Goal: Information Seeking & Learning: Learn about a topic

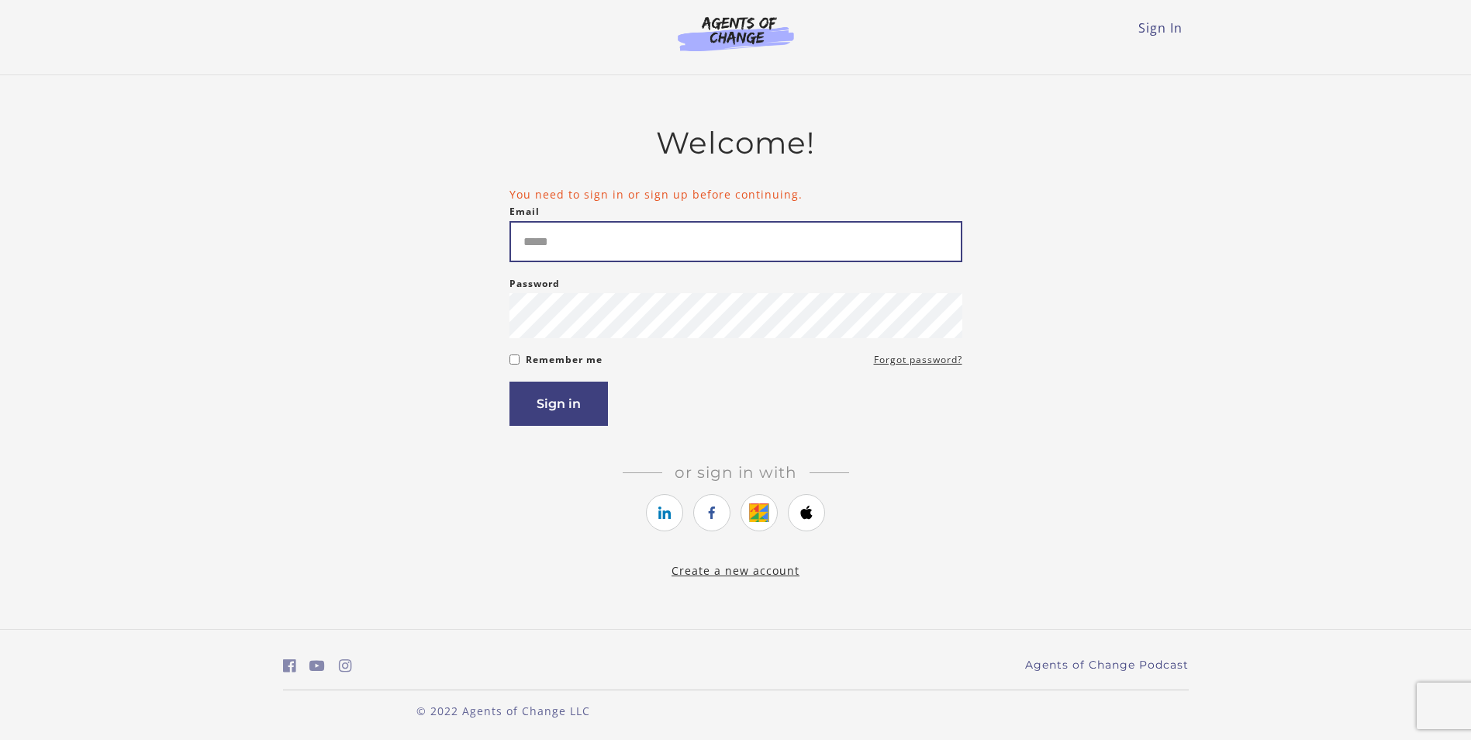
click at [682, 259] on input "Email" at bounding box center [735, 241] width 453 height 41
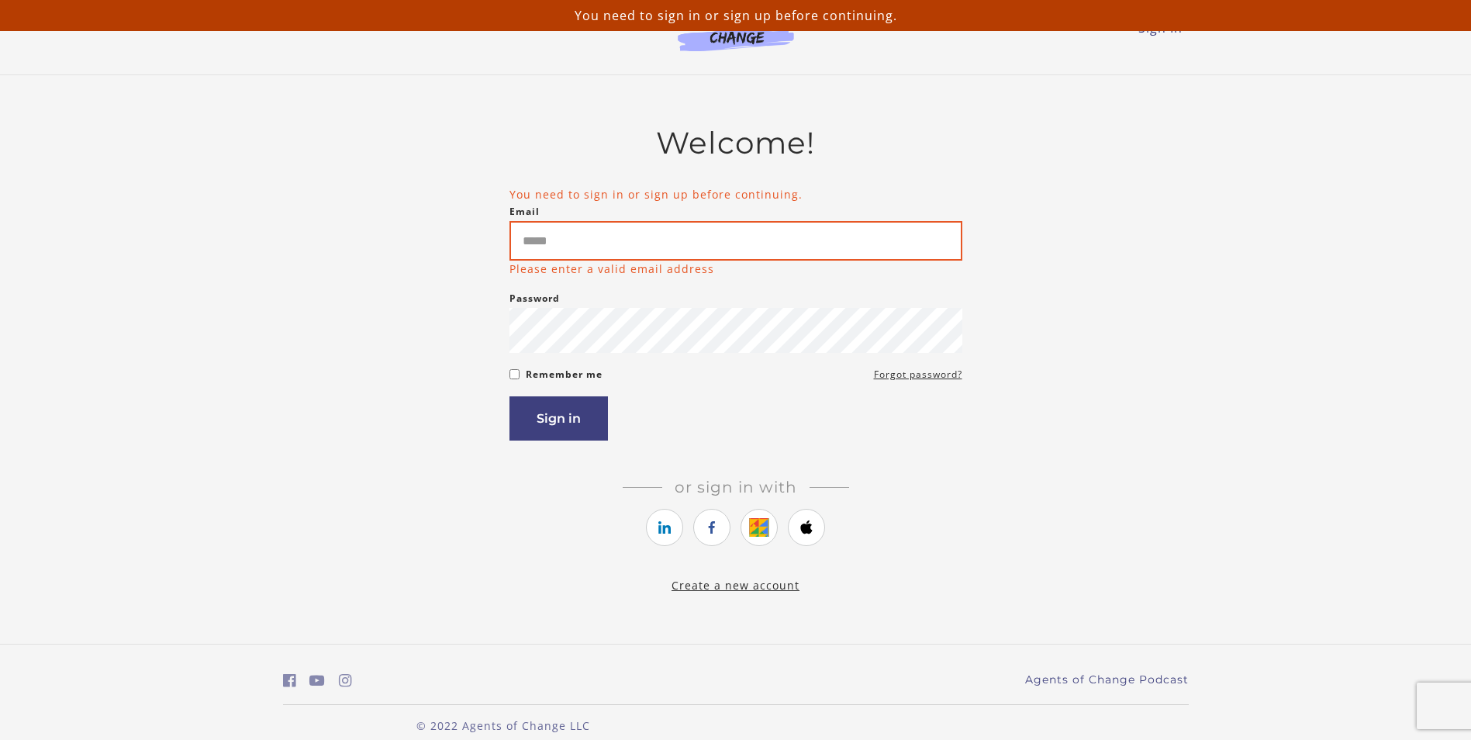
click at [682, 259] on input "Email" at bounding box center [735, 241] width 453 height 40
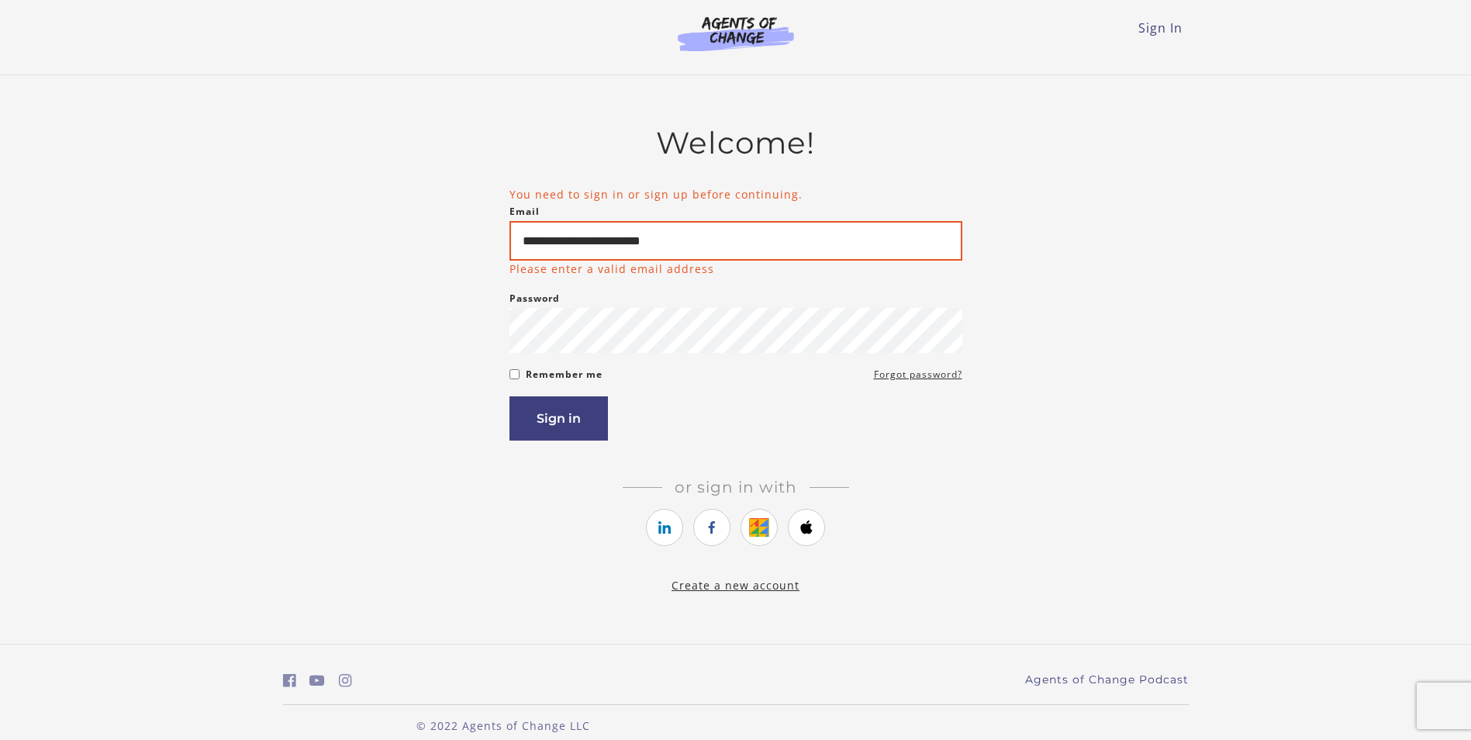
type input "**********"
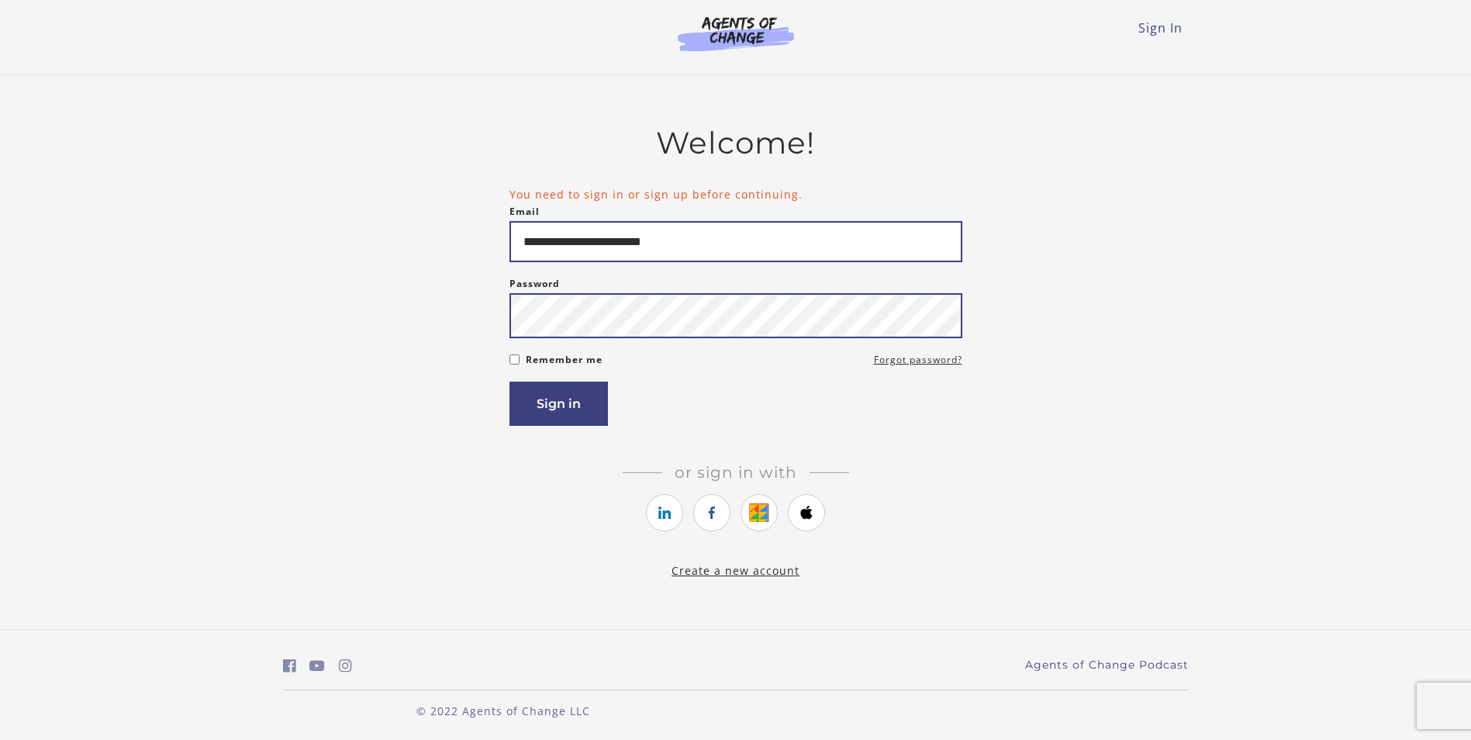
click at [509, 381] on button "Sign in" at bounding box center [558, 403] width 98 height 44
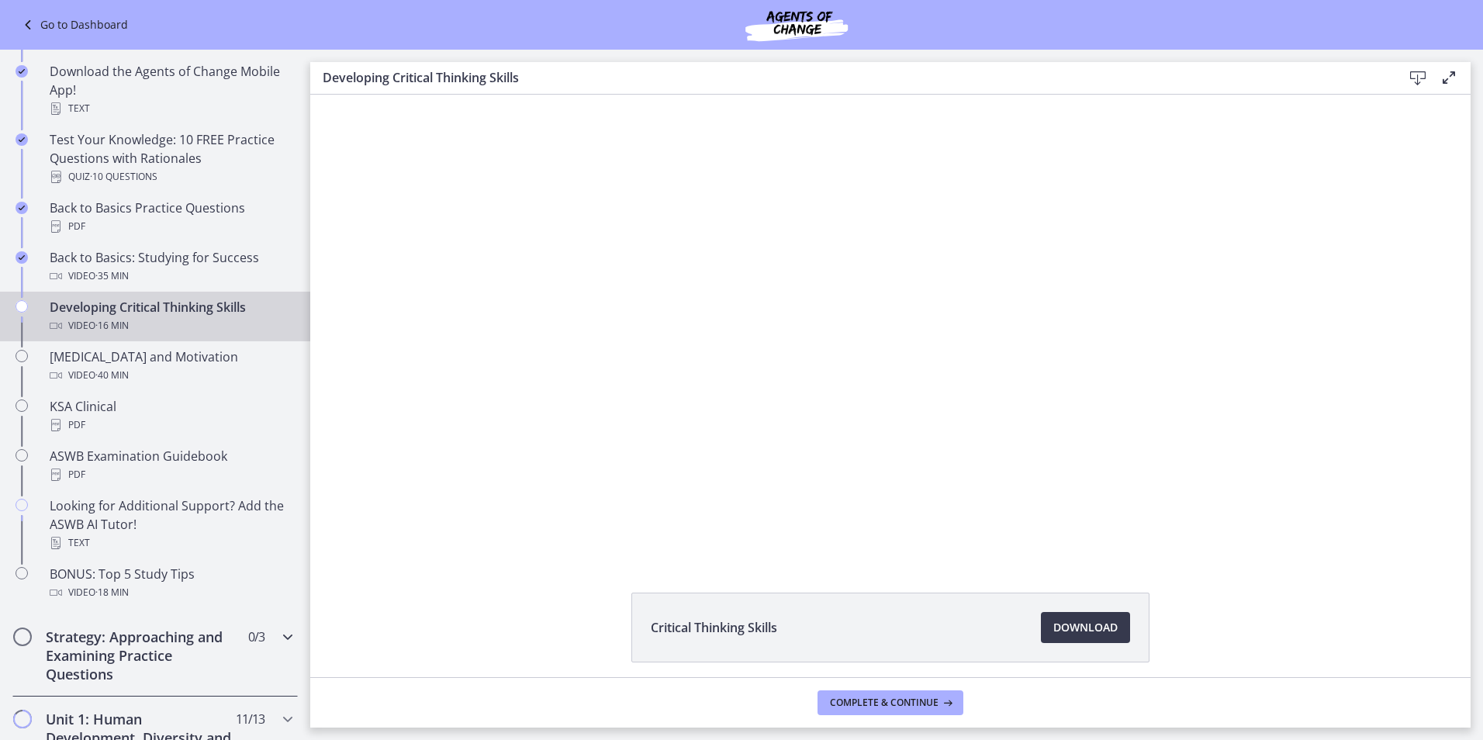
scroll to position [388, 0]
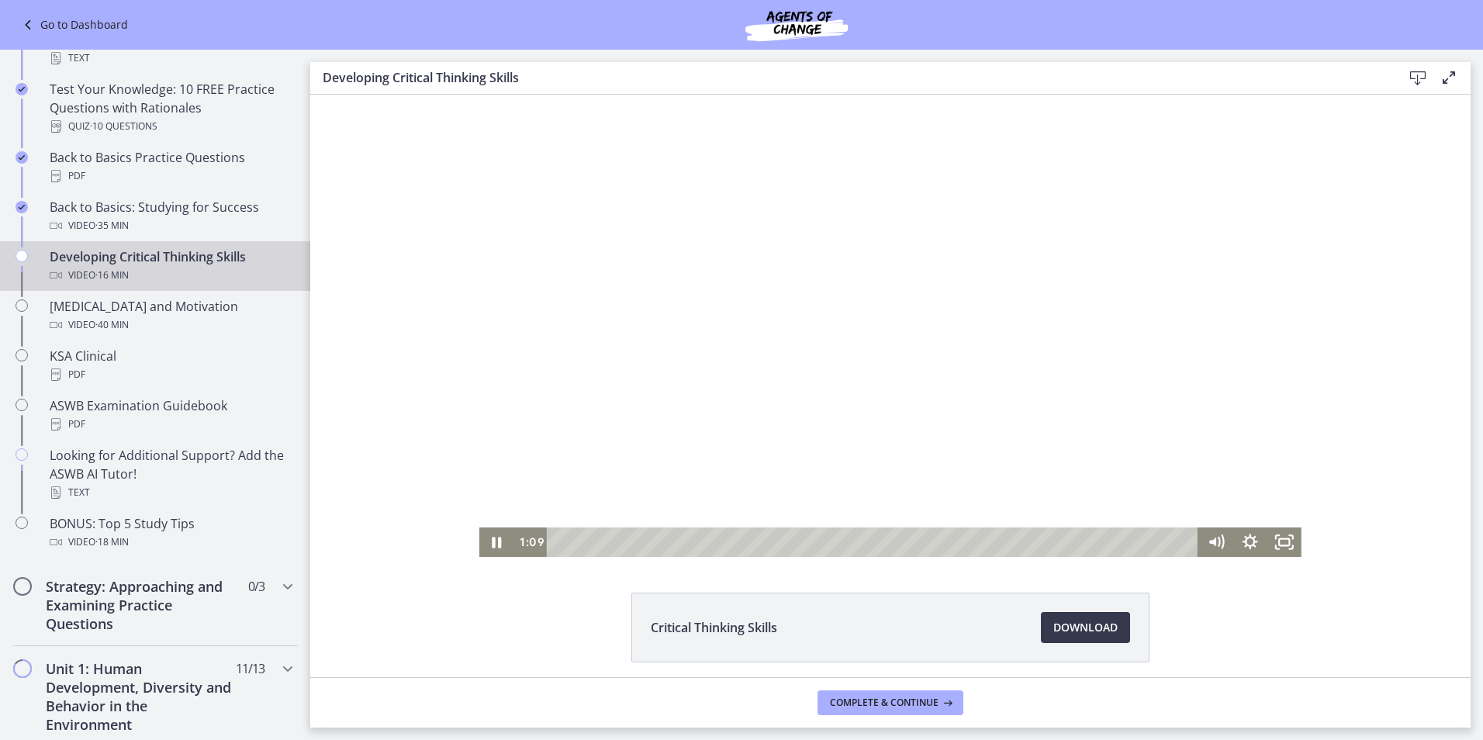
click at [638, 349] on div at bounding box center [890, 326] width 822 height 462
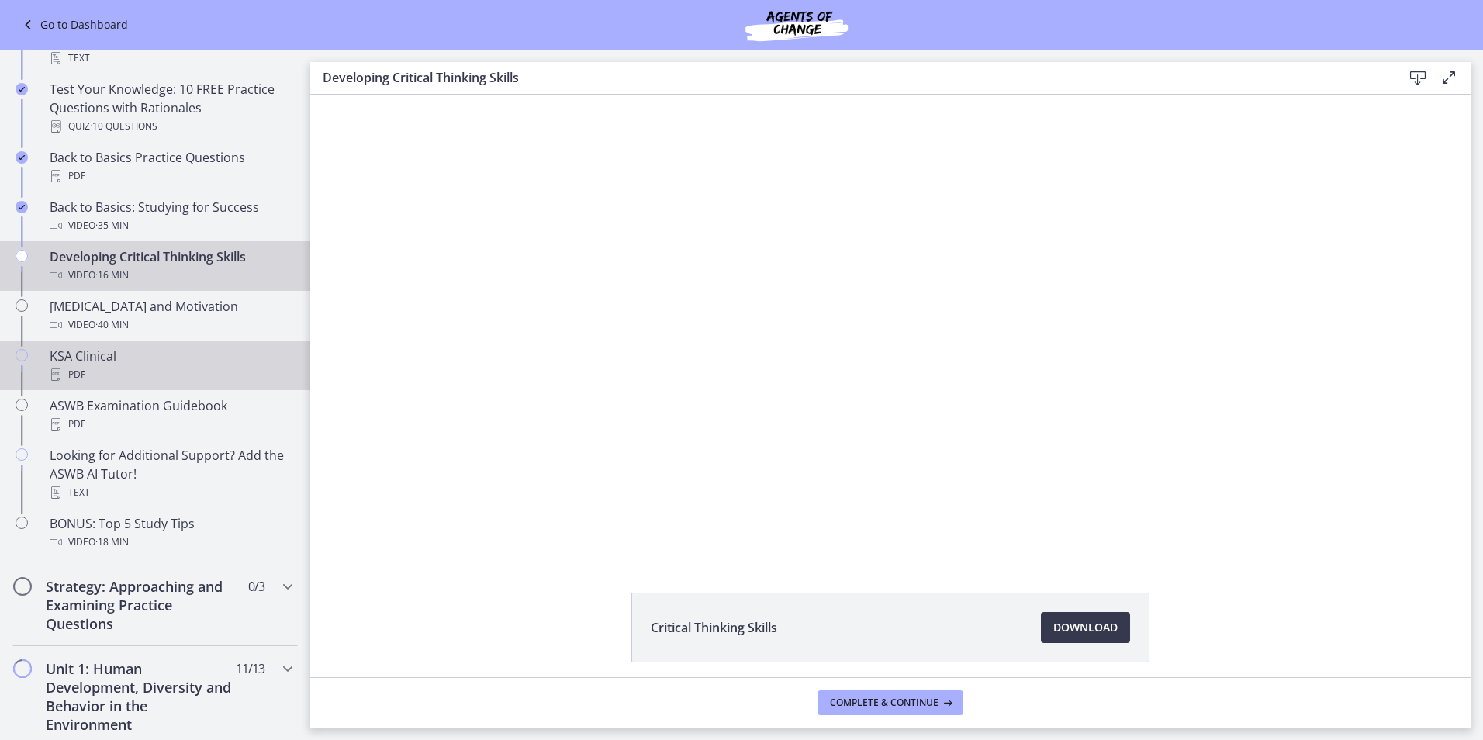
click at [123, 372] on div "PDF" at bounding box center [171, 374] width 242 height 19
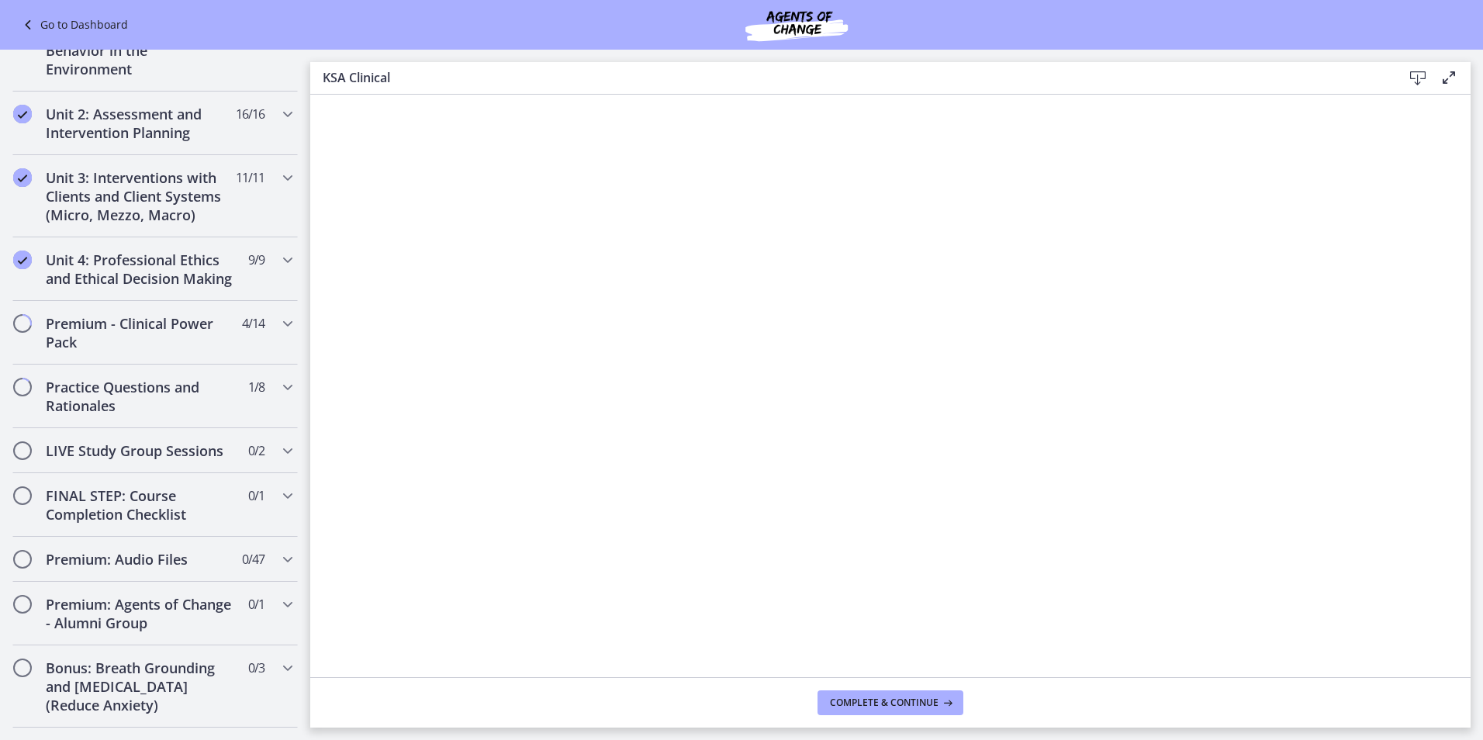
scroll to position [1163, 0]
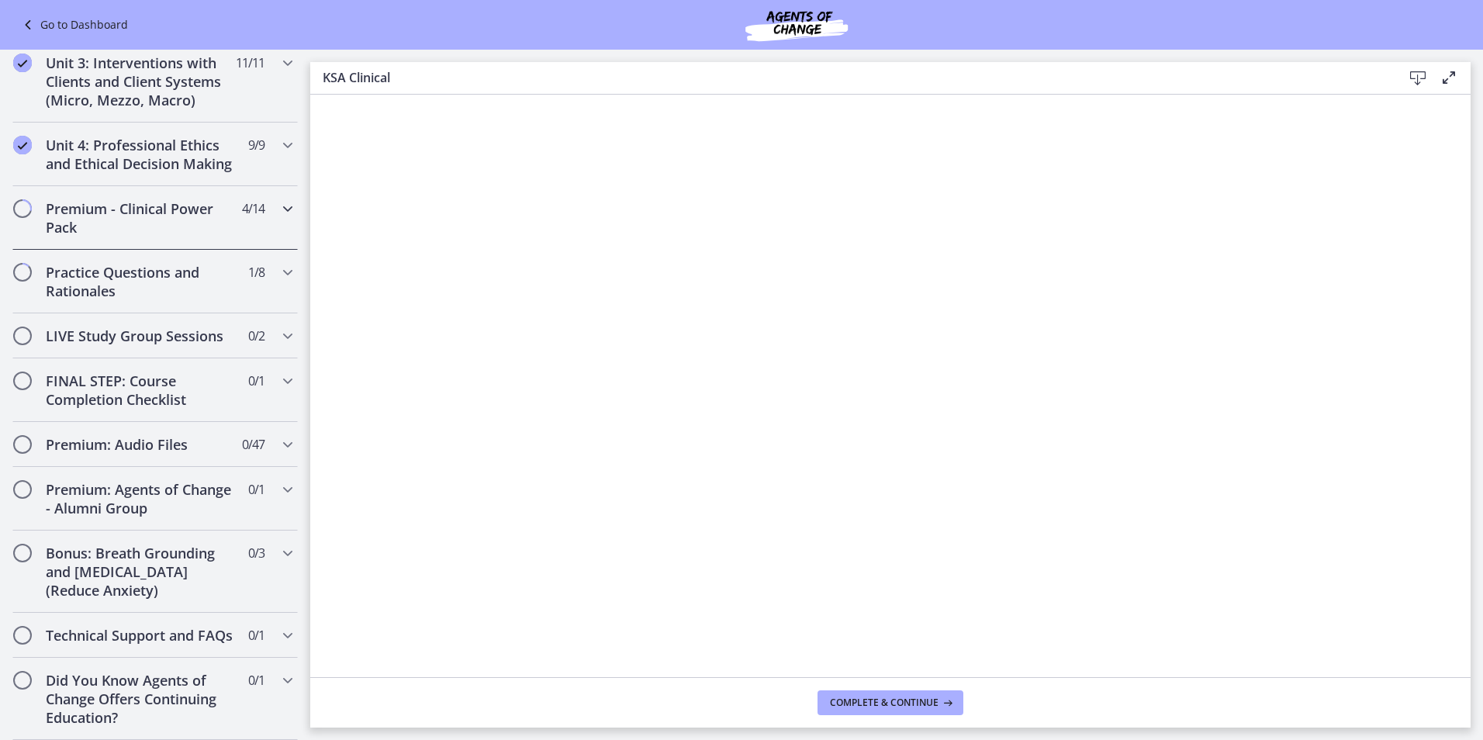
click at [164, 225] on h2 "Premium - Clinical Power Pack" at bounding box center [140, 217] width 189 height 37
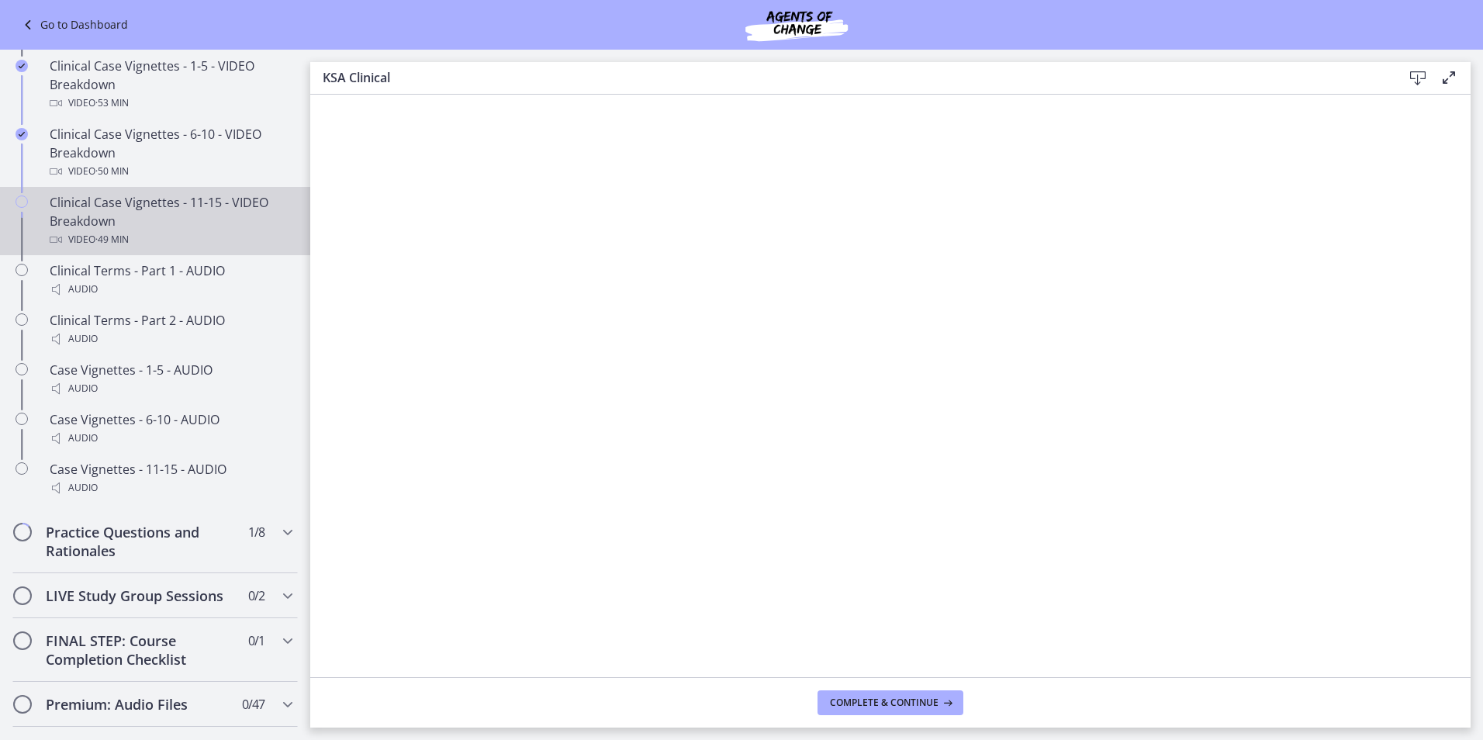
scroll to position [1169, 0]
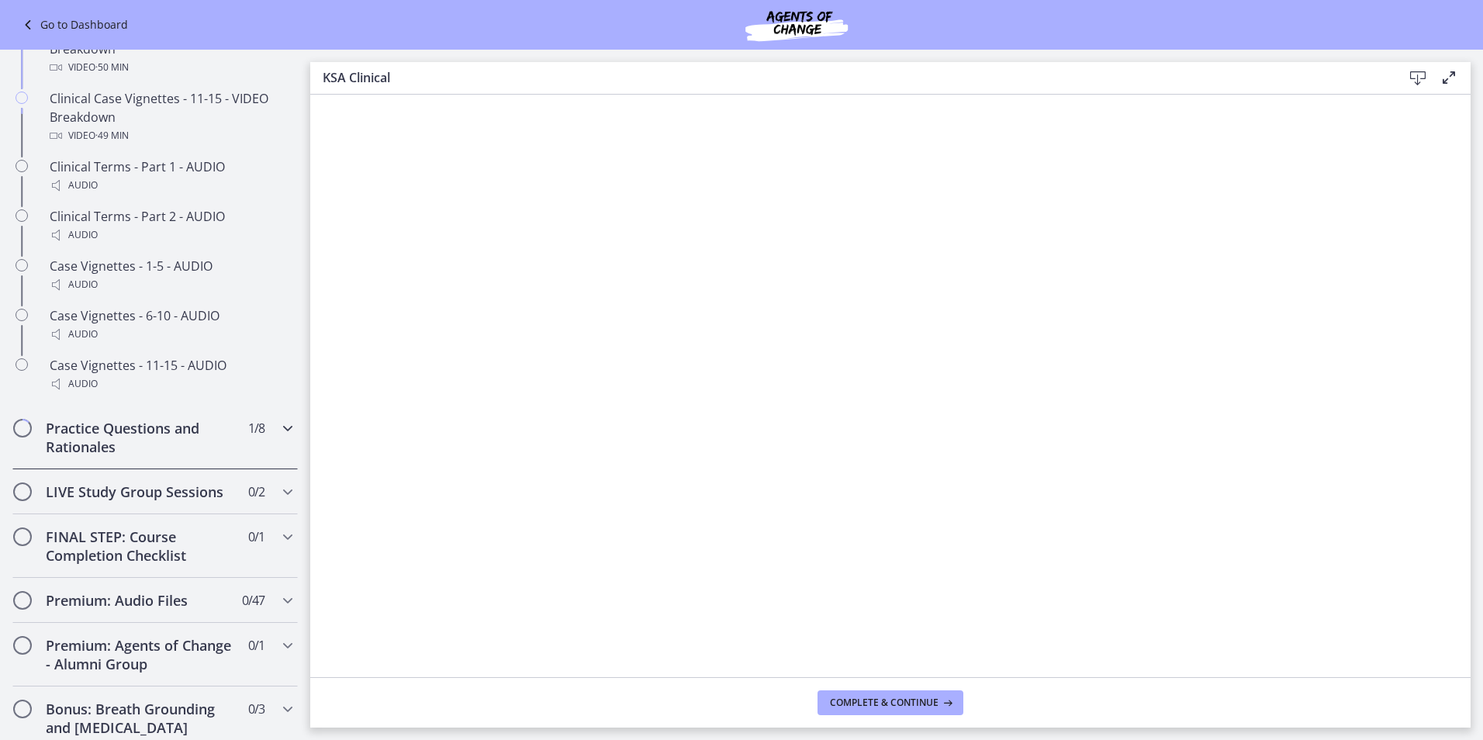
click at [146, 455] on h2 "Practice Questions and Rationales" at bounding box center [140, 437] width 189 height 37
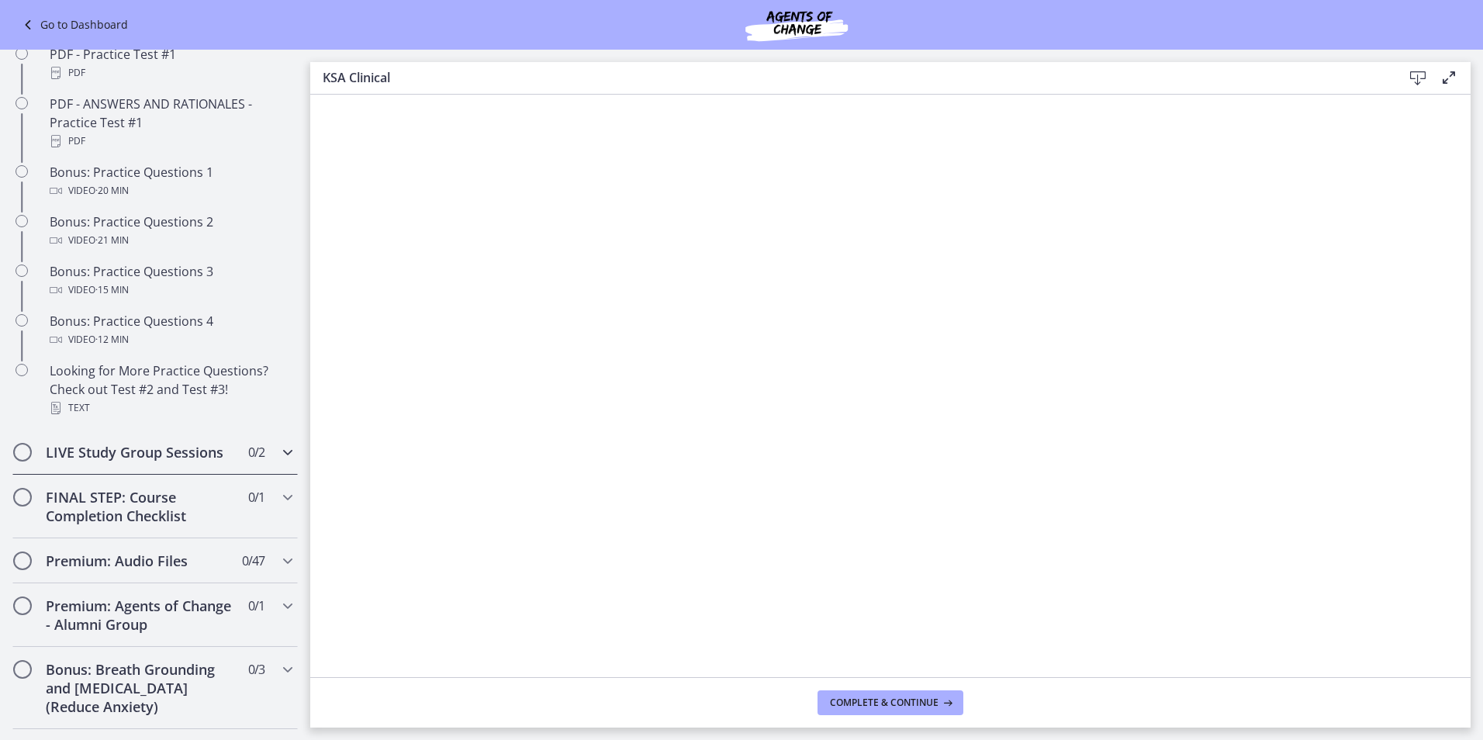
scroll to position [891, 0]
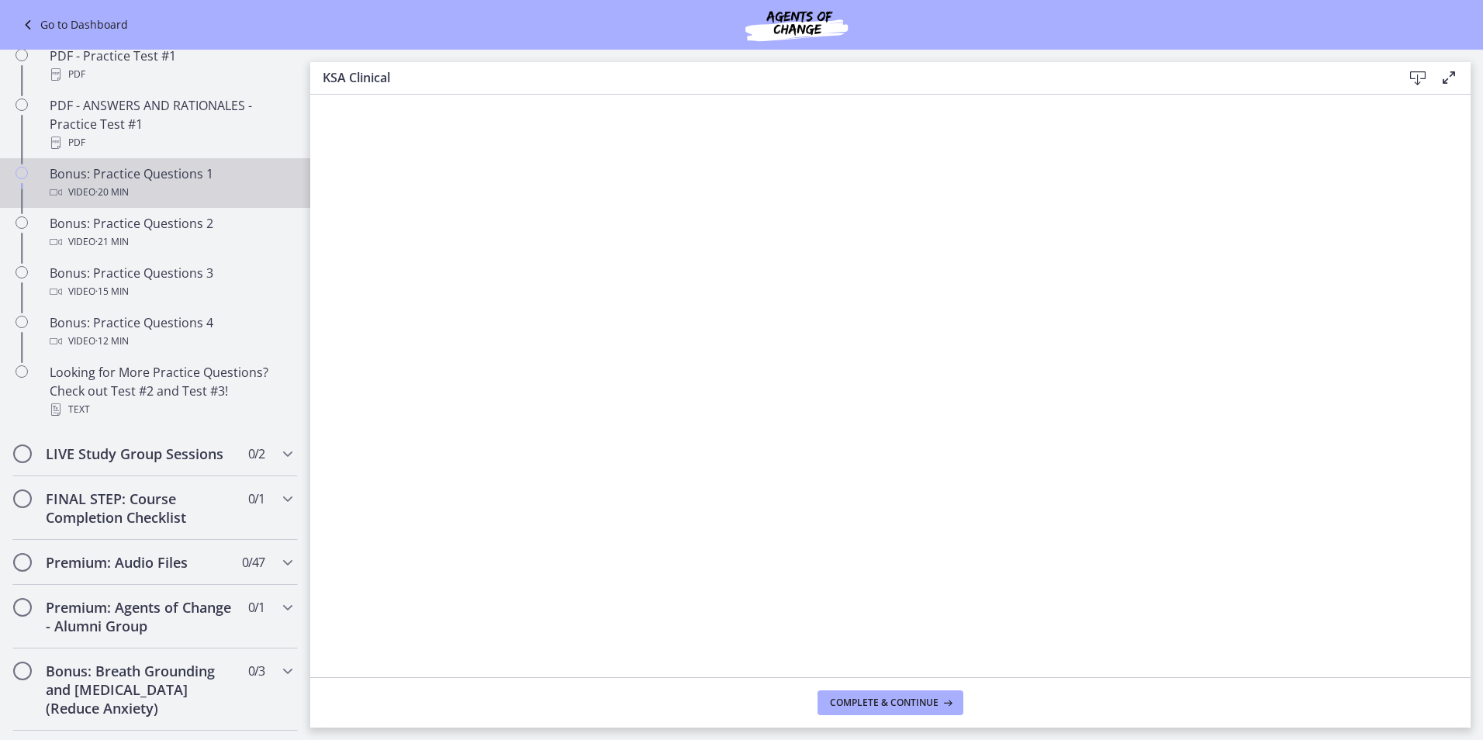
click at [133, 187] on div "Bonus: Practice Questions 1 Video · 20 min" at bounding box center [171, 182] width 242 height 37
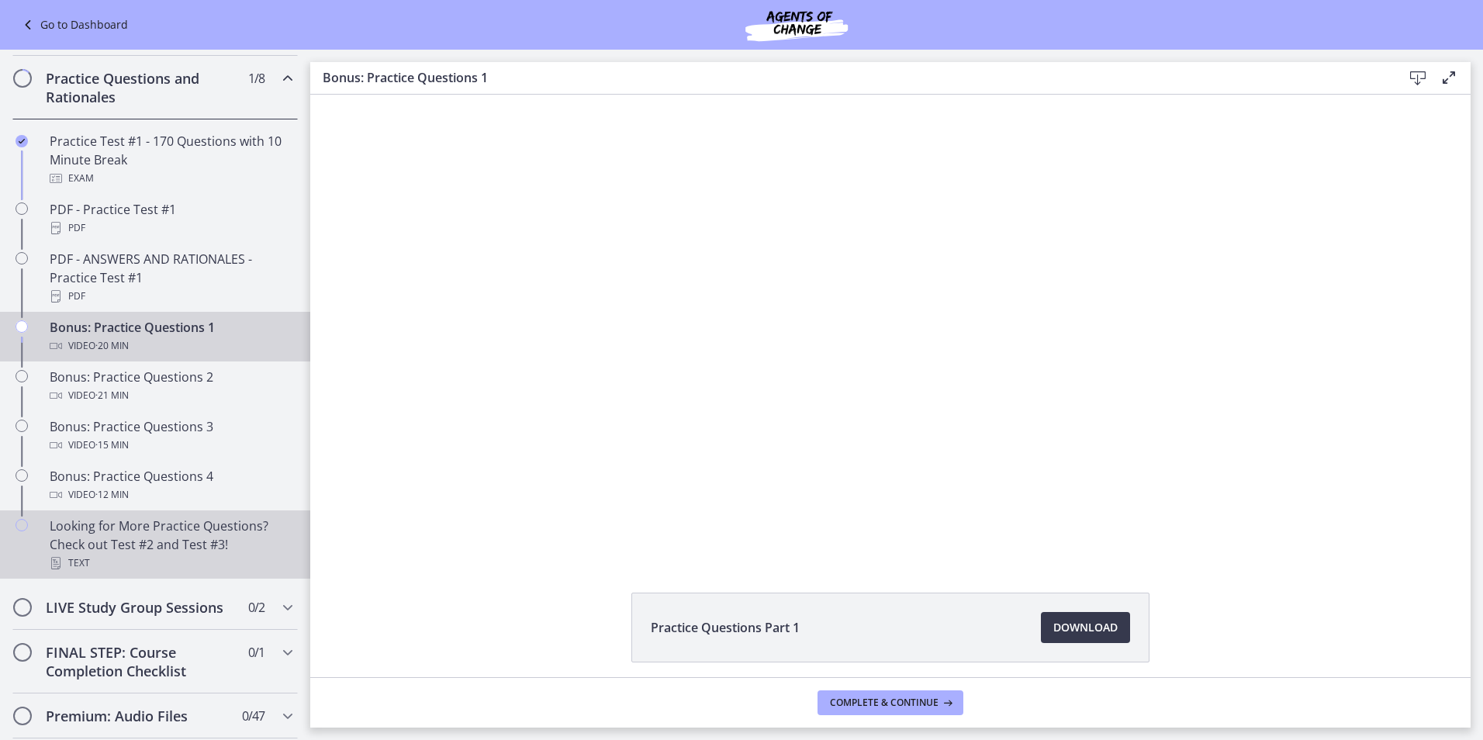
scroll to position [736, 0]
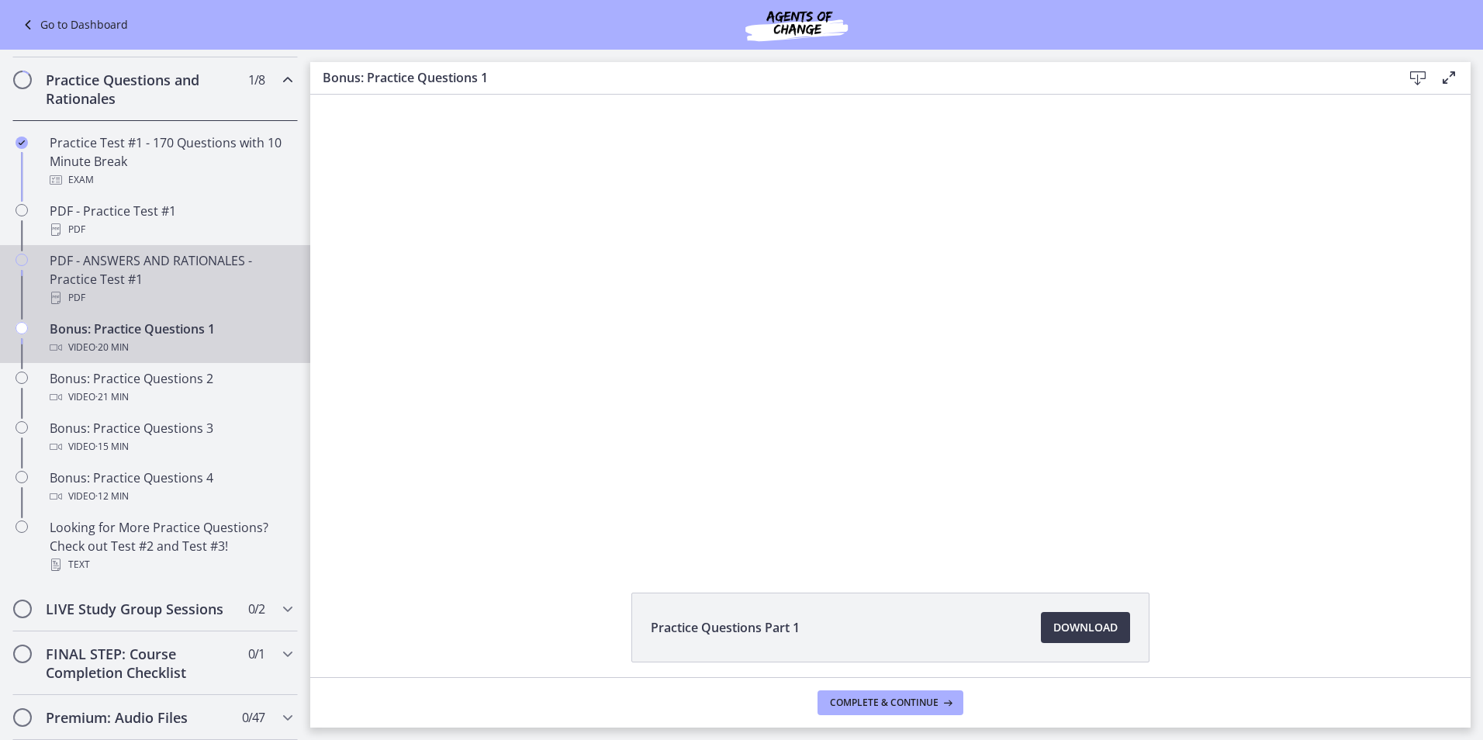
click at [129, 305] on div "PDF - ANSWERS AND RATIONALES - Practice Test #1 PDF" at bounding box center [171, 279] width 242 height 56
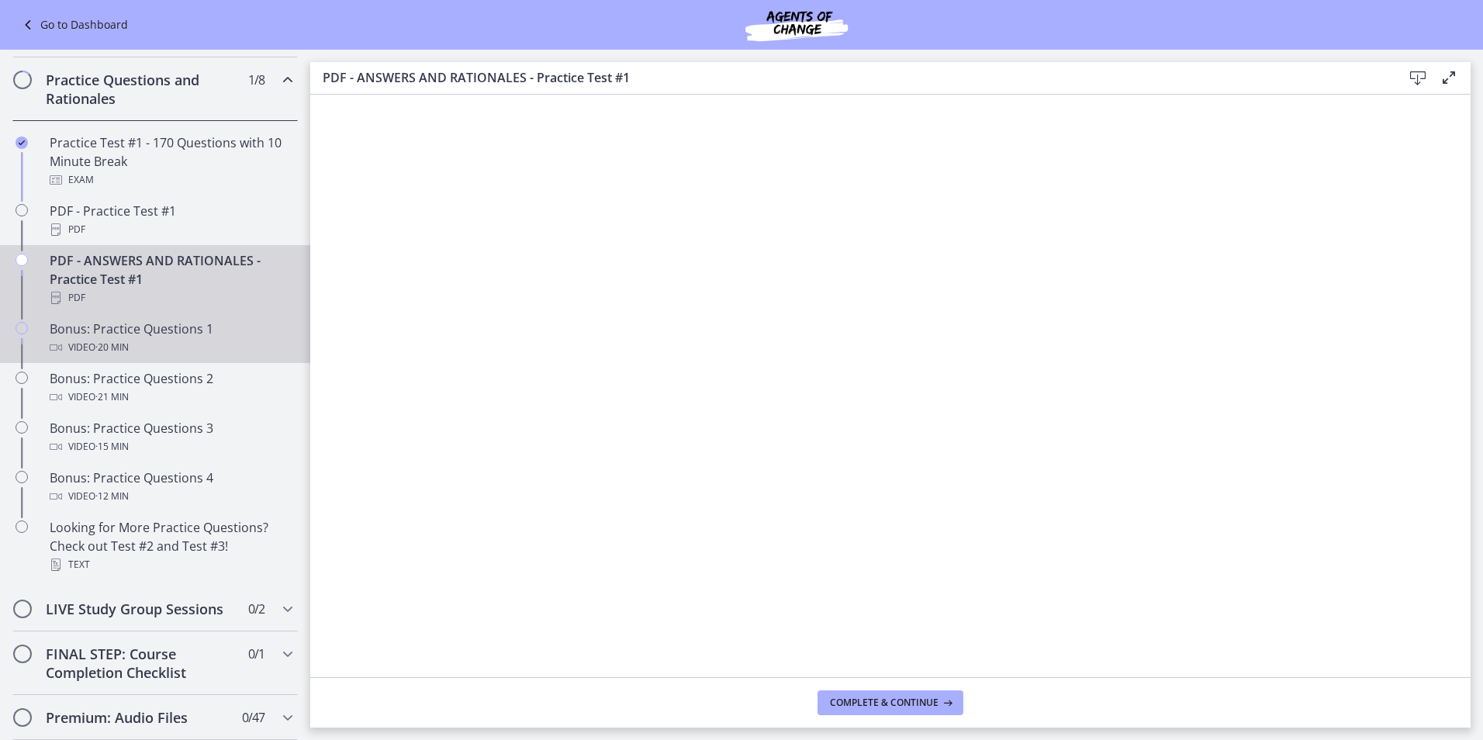
click at [52, 352] on div "Bonus: Practice Questions 1 Video · 20 min" at bounding box center [171, 337] width 242 height 37
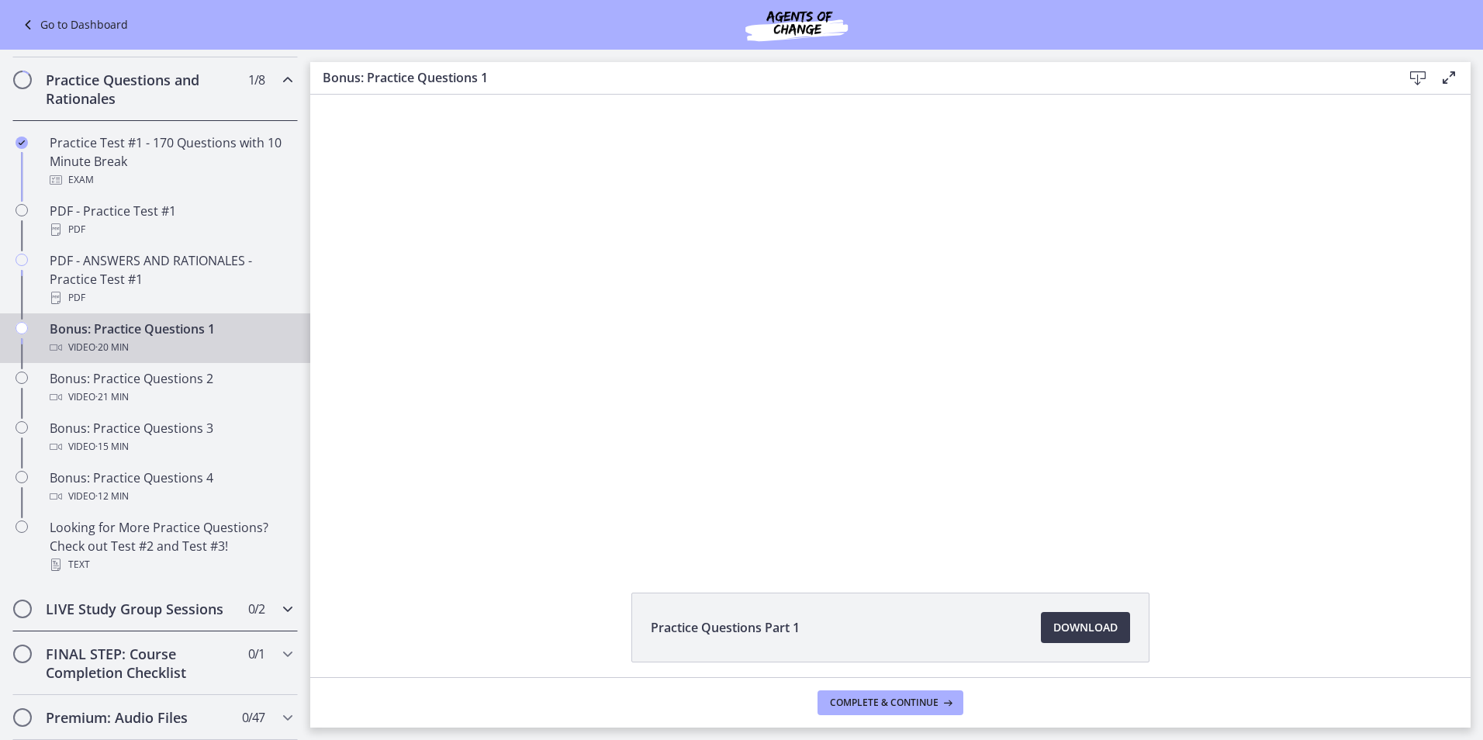
click at [284, 618] on icon "Chapters" at bounding box center [287, 608] width 19 height 19
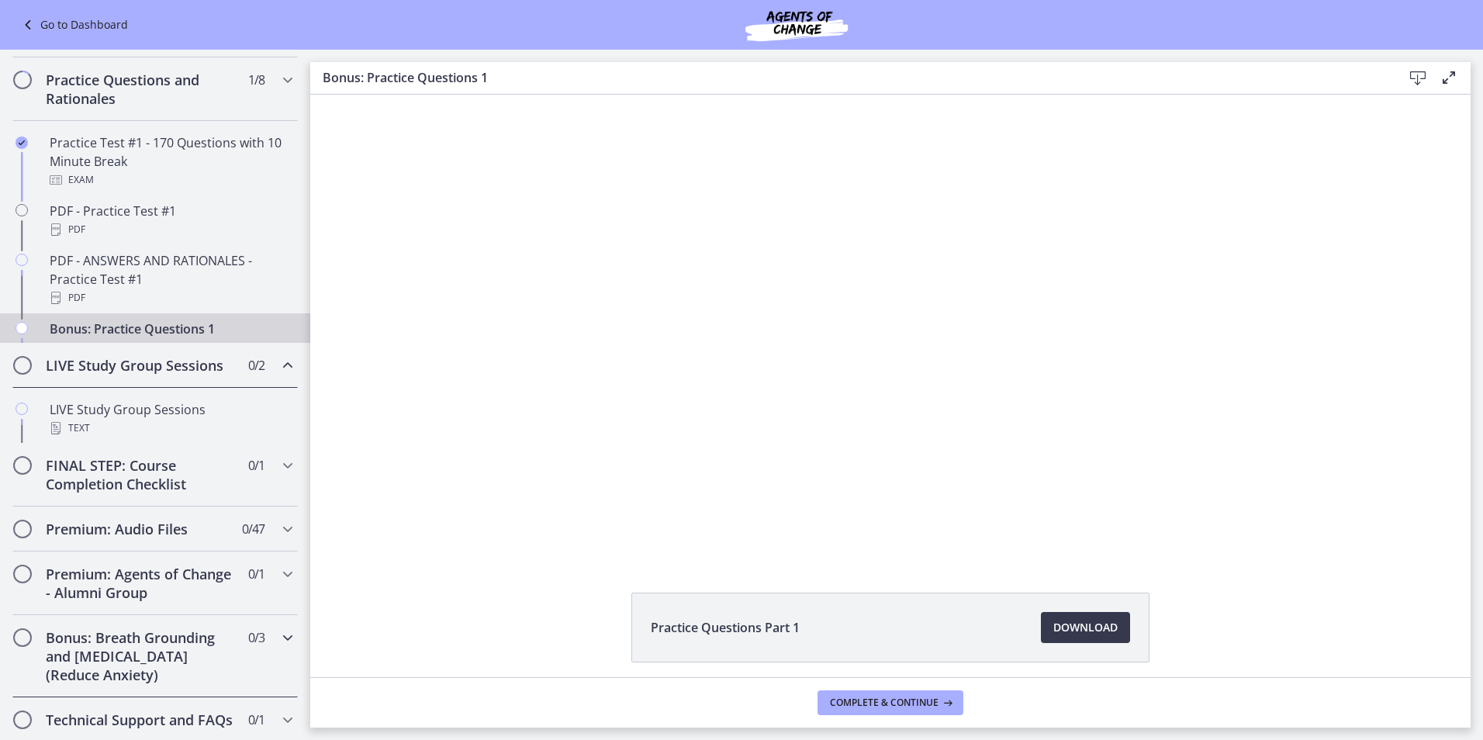
scroll to position [692, 0]
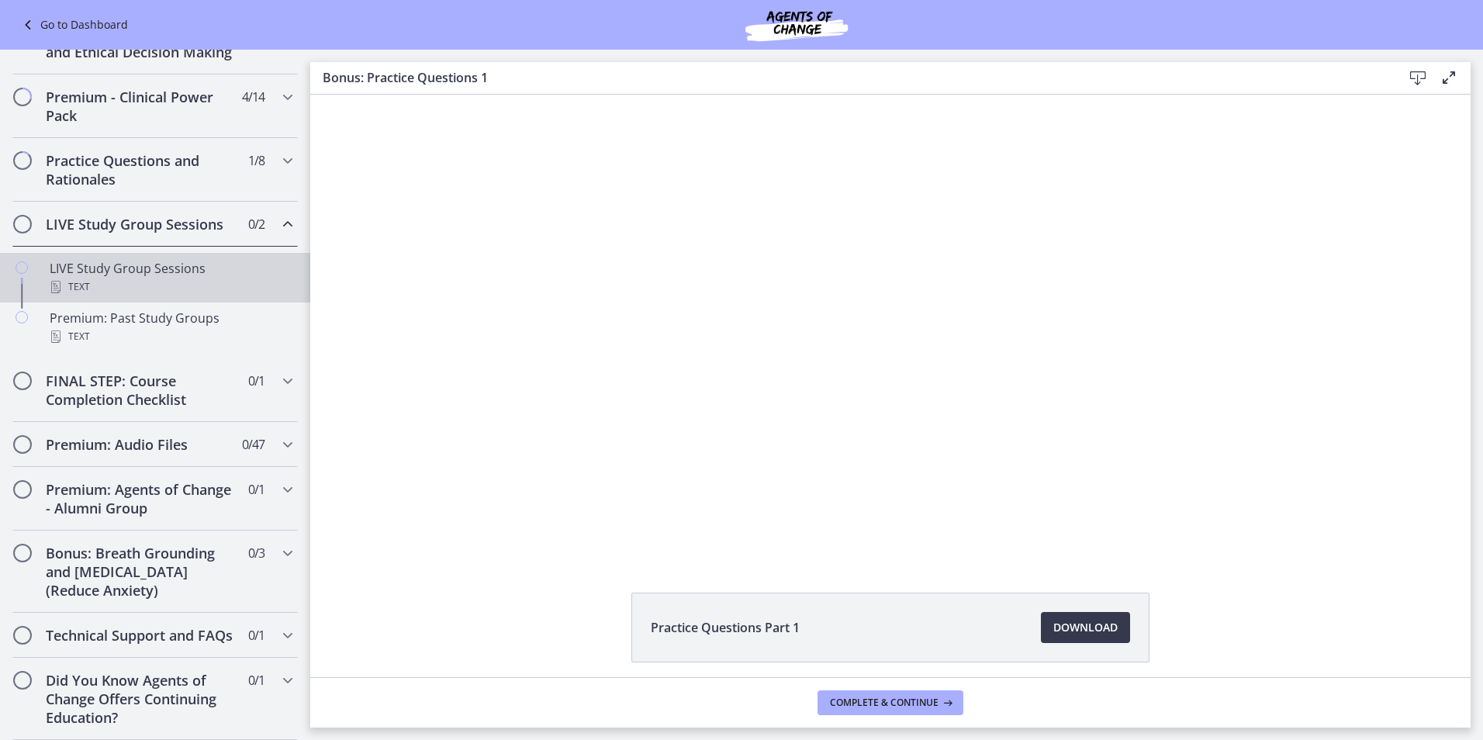
click at [144, 259] on div "LIVE Study Group Sessions Text" at bounding box center [171, 277] width 242 height 37
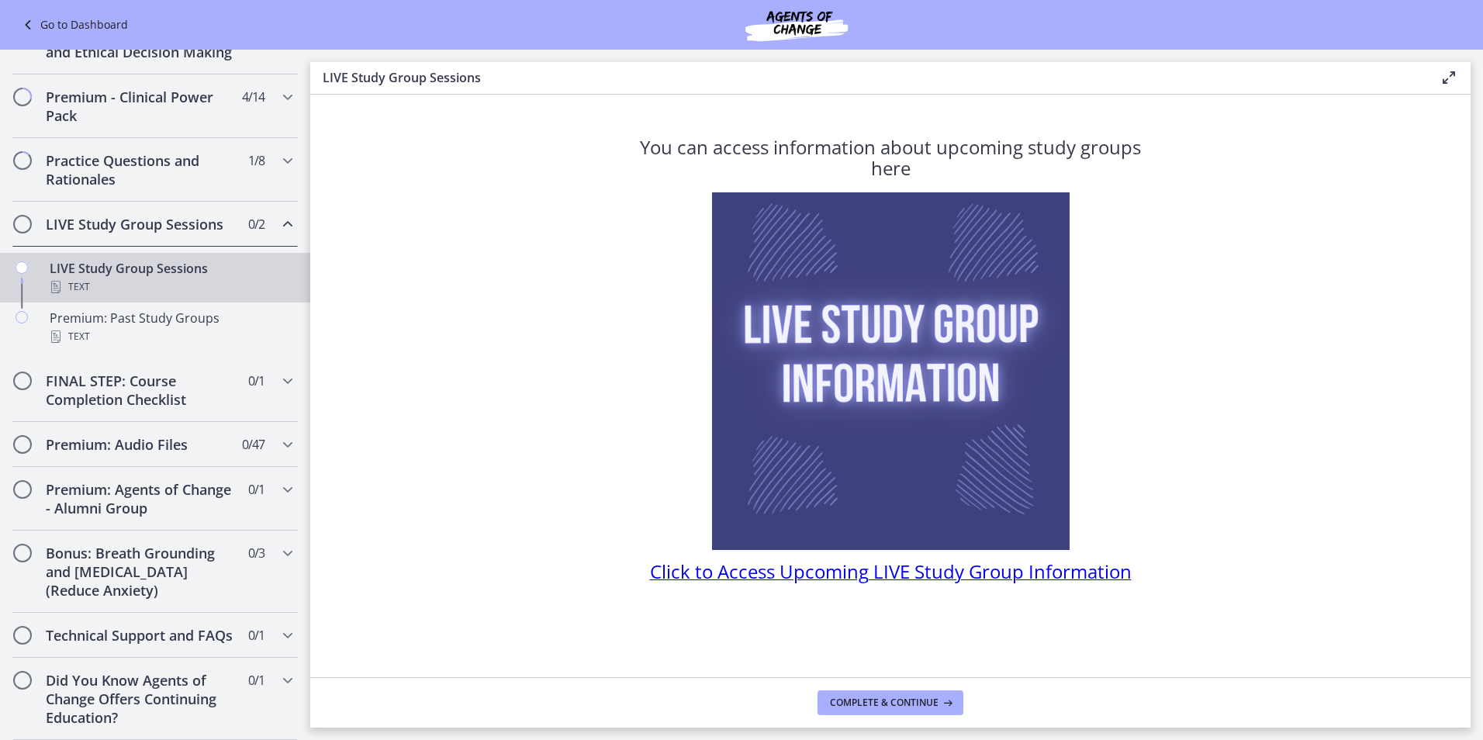
click at [939, 579] on span "Click to Access Upcoming LIVE Study Group Information" at bounding box center [891, 571] width 482 height 26
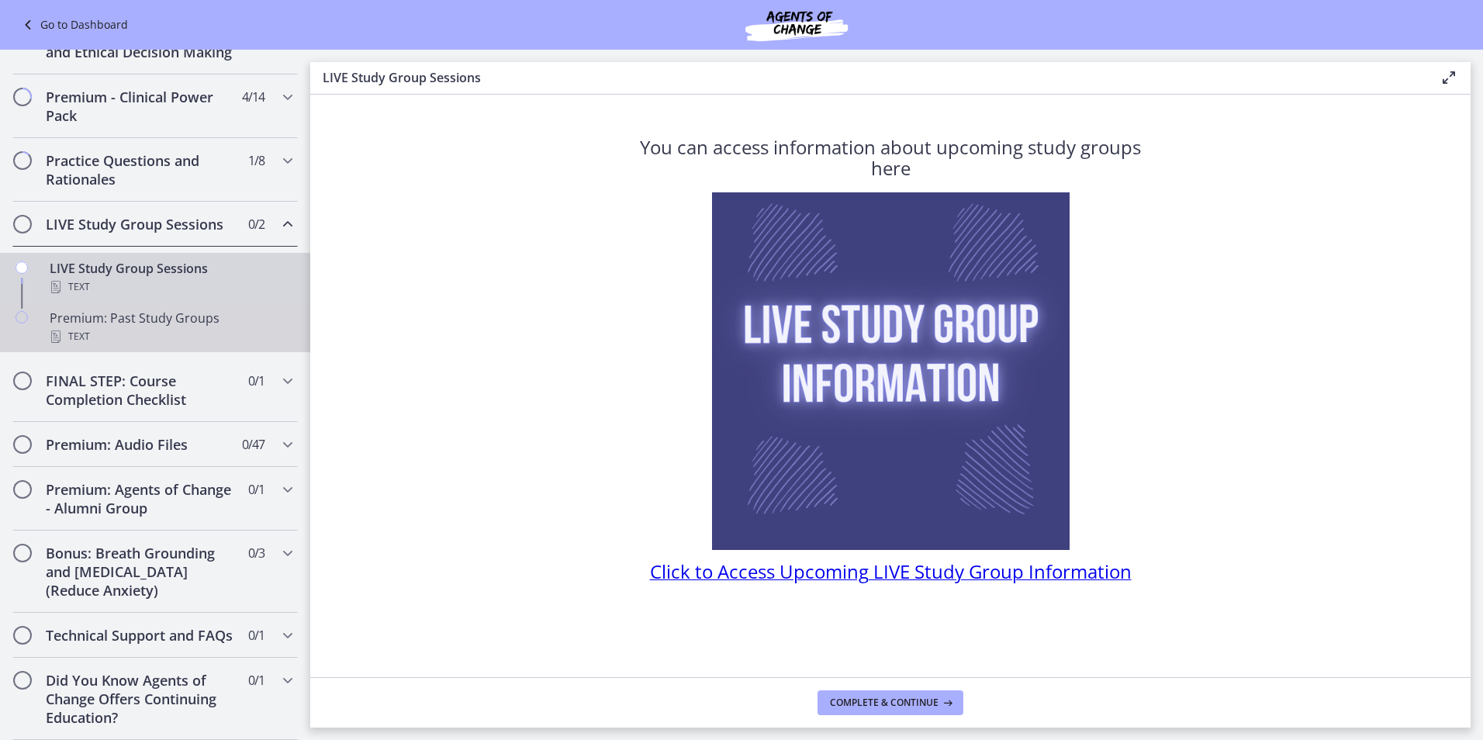
scroll to position [537, 0]
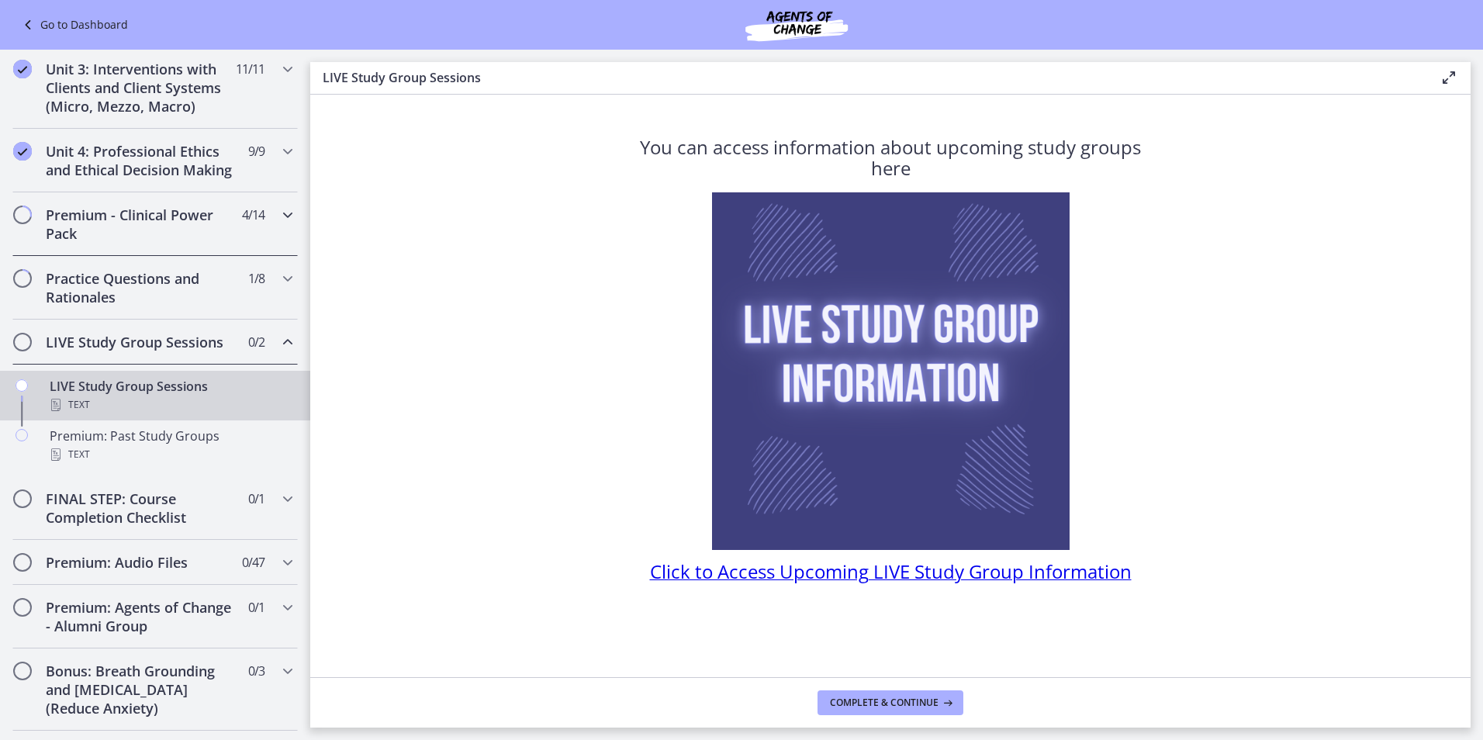
click at [161, 243] on h2 "Premium - Clinical Power Pack" at bounding box center [140, 223] width 189 height 37
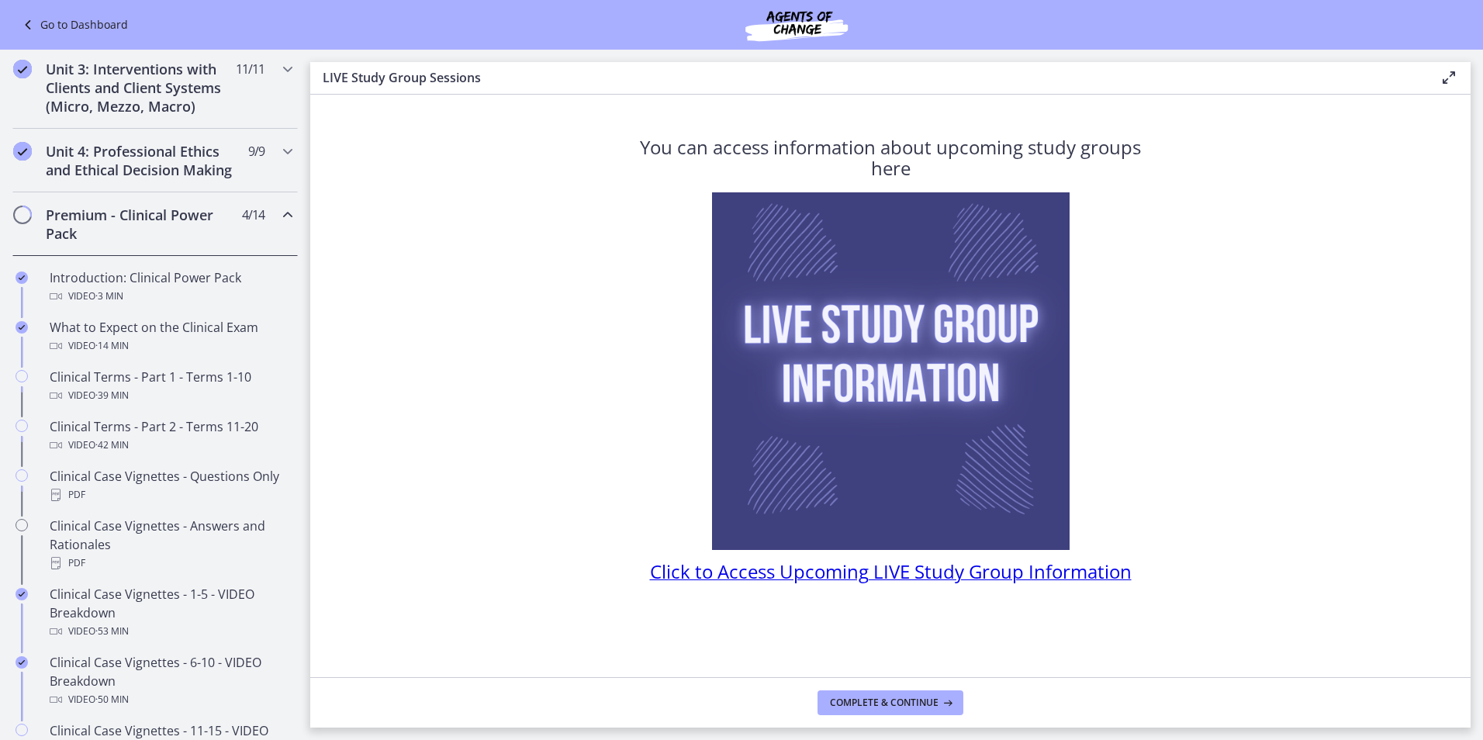
click at [176, 219] on div "Premium - Clinical Power Pack 4 / 14 Completed" at bounding box center [154, 224] width 285 height 64
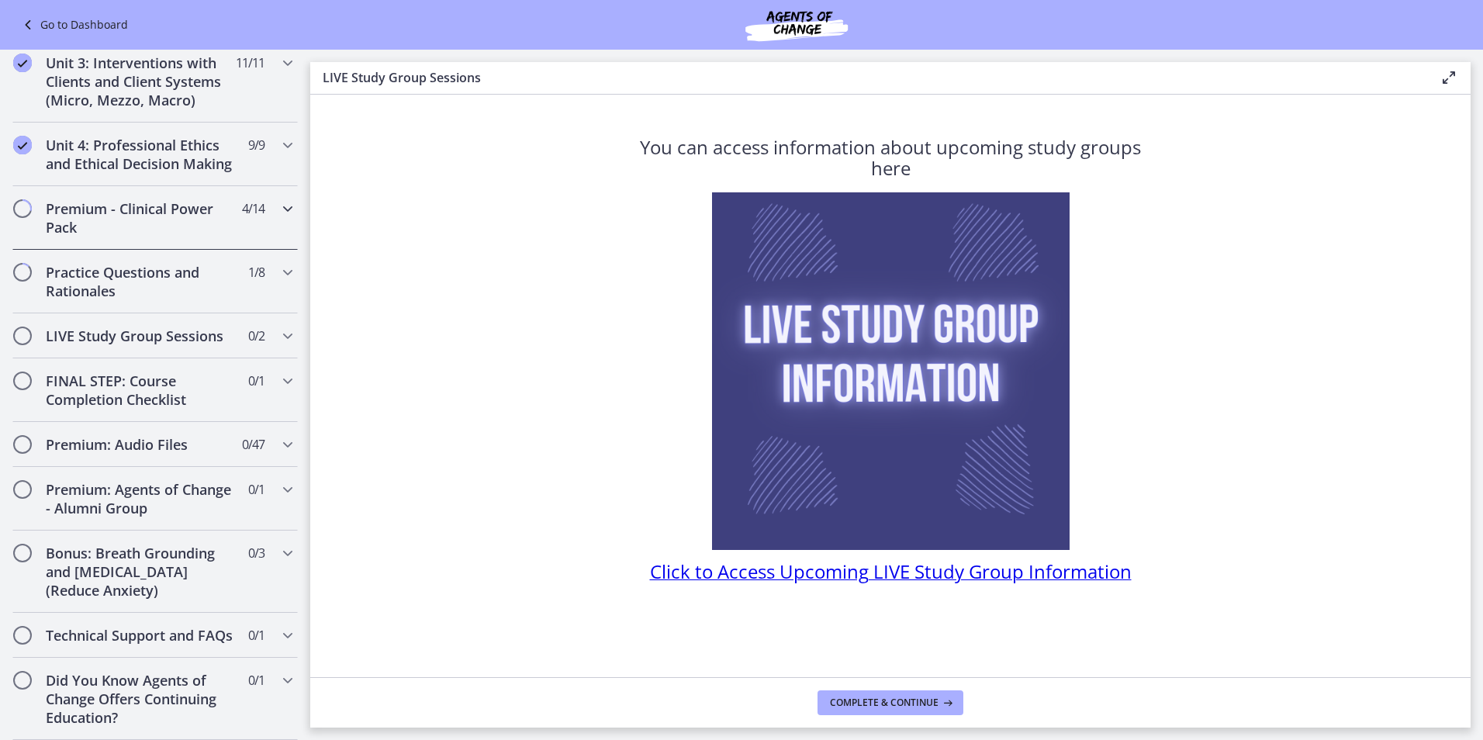
scroll to position [581, 0]
click at [169, 268] on h2 "Practice Questions and Rationales" at bounding box center [140, 281] width 189 height 37
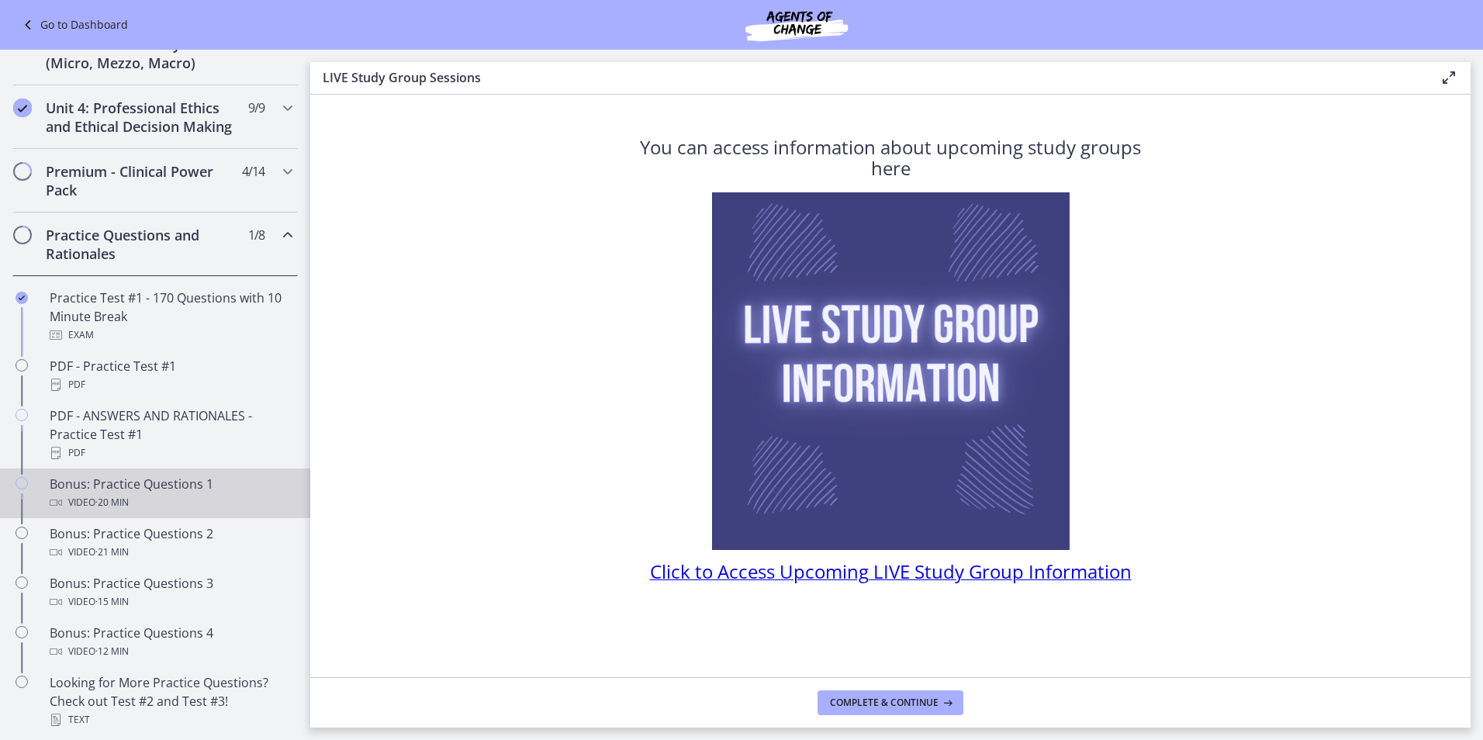
click at [157, 518] on link "Bonus: Practice Questions 1 Video · 20 min" at bounding box center [155, 493] width 310 height 50
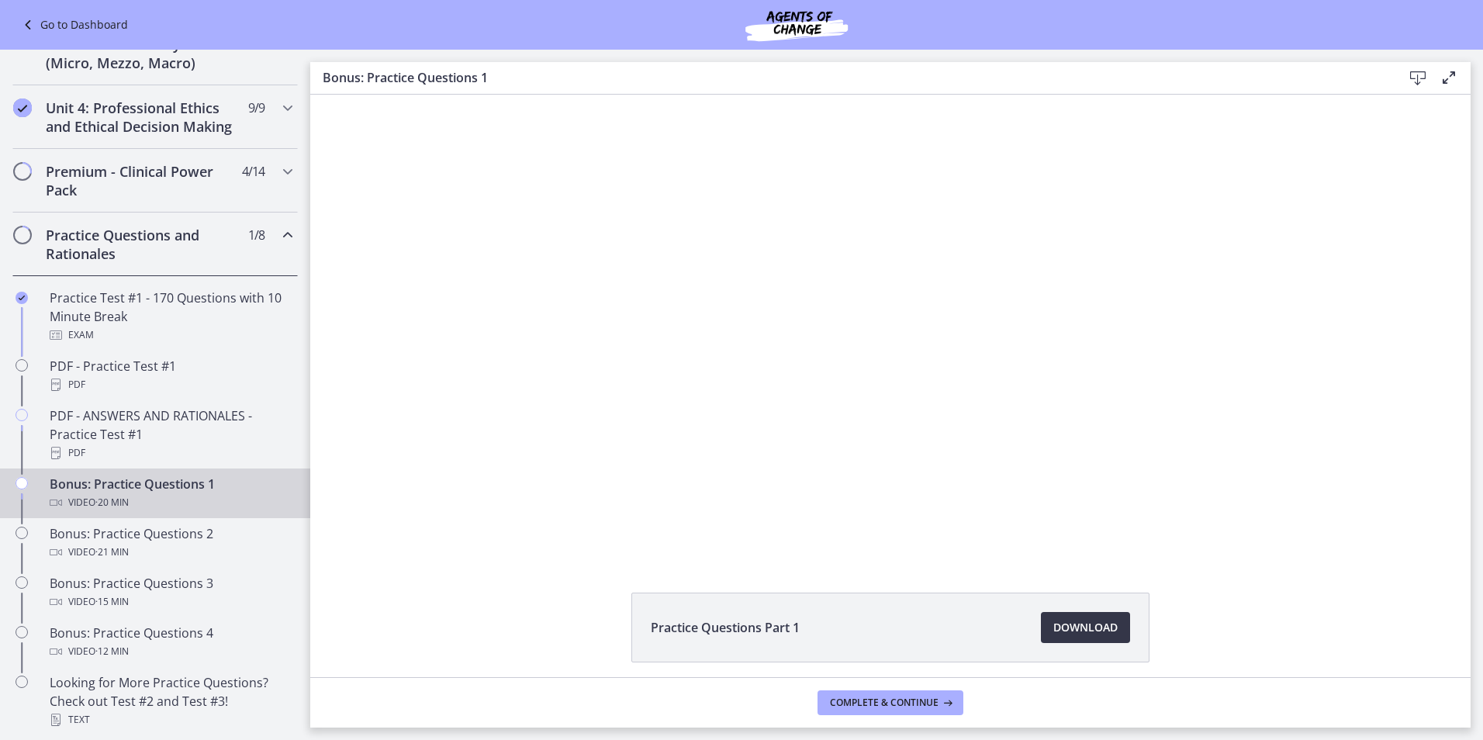
click at [1096, 627] on span "Download Opens in a new window" at bounding box center [1085, 627] width 64 height 19
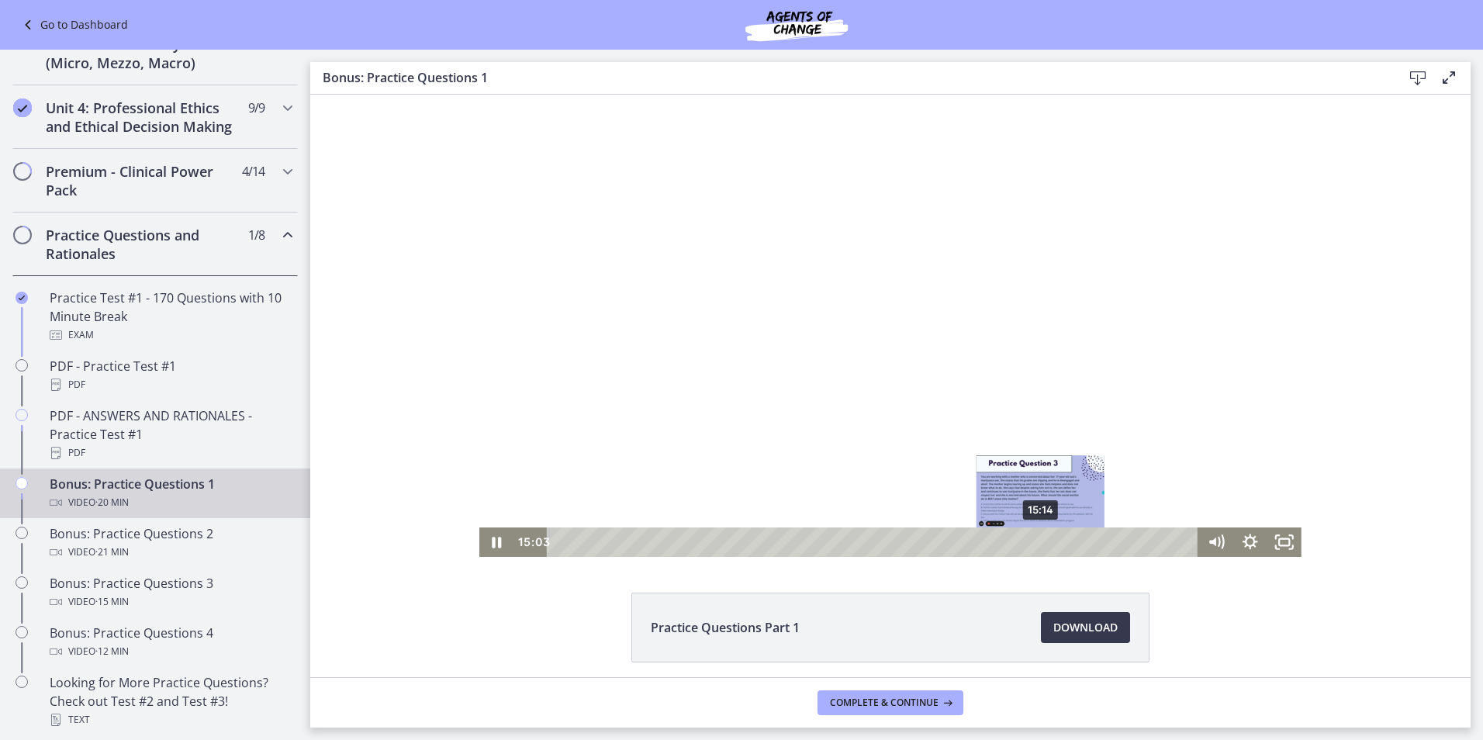
click at [1035, 538] on div "15:14" at bounding box center [874, 541] width 630 height 29
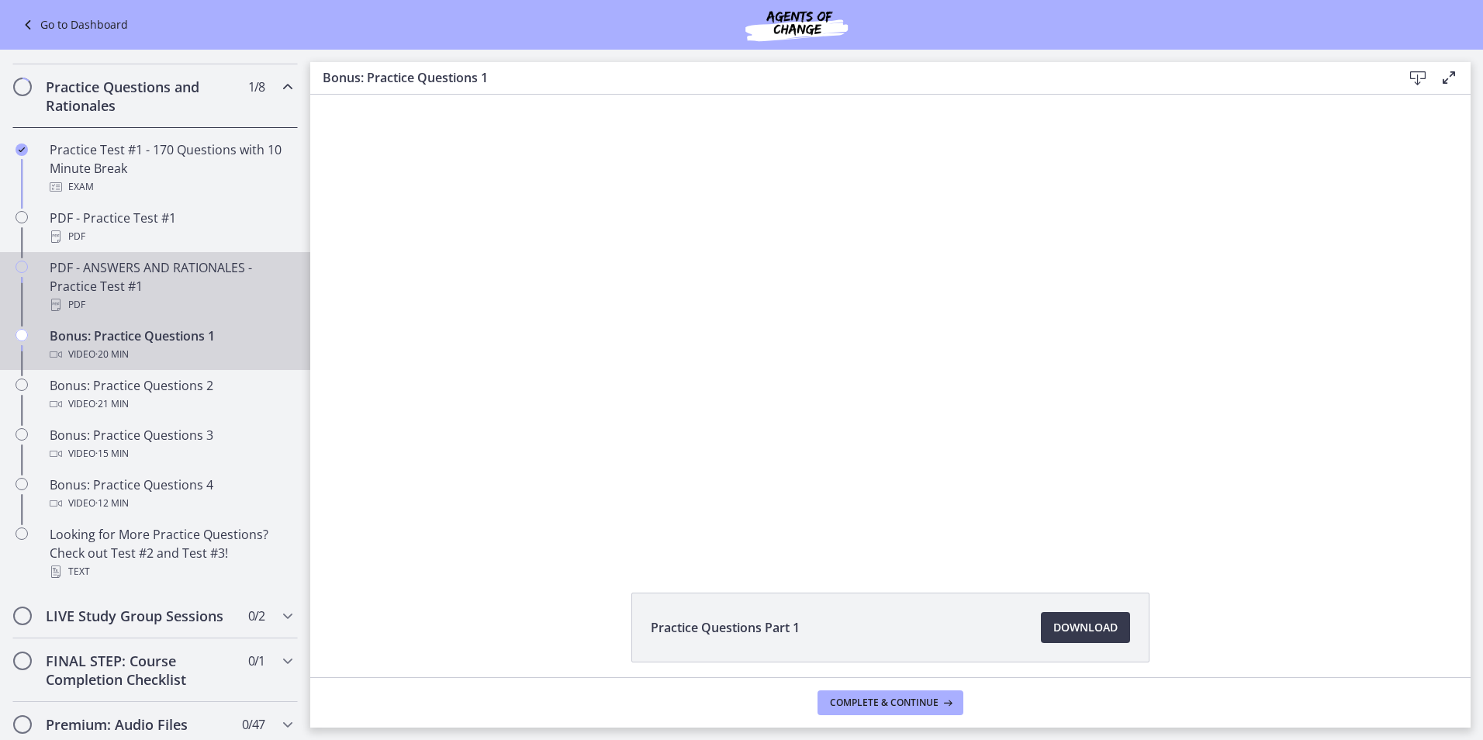
scroll to position [736, 0]
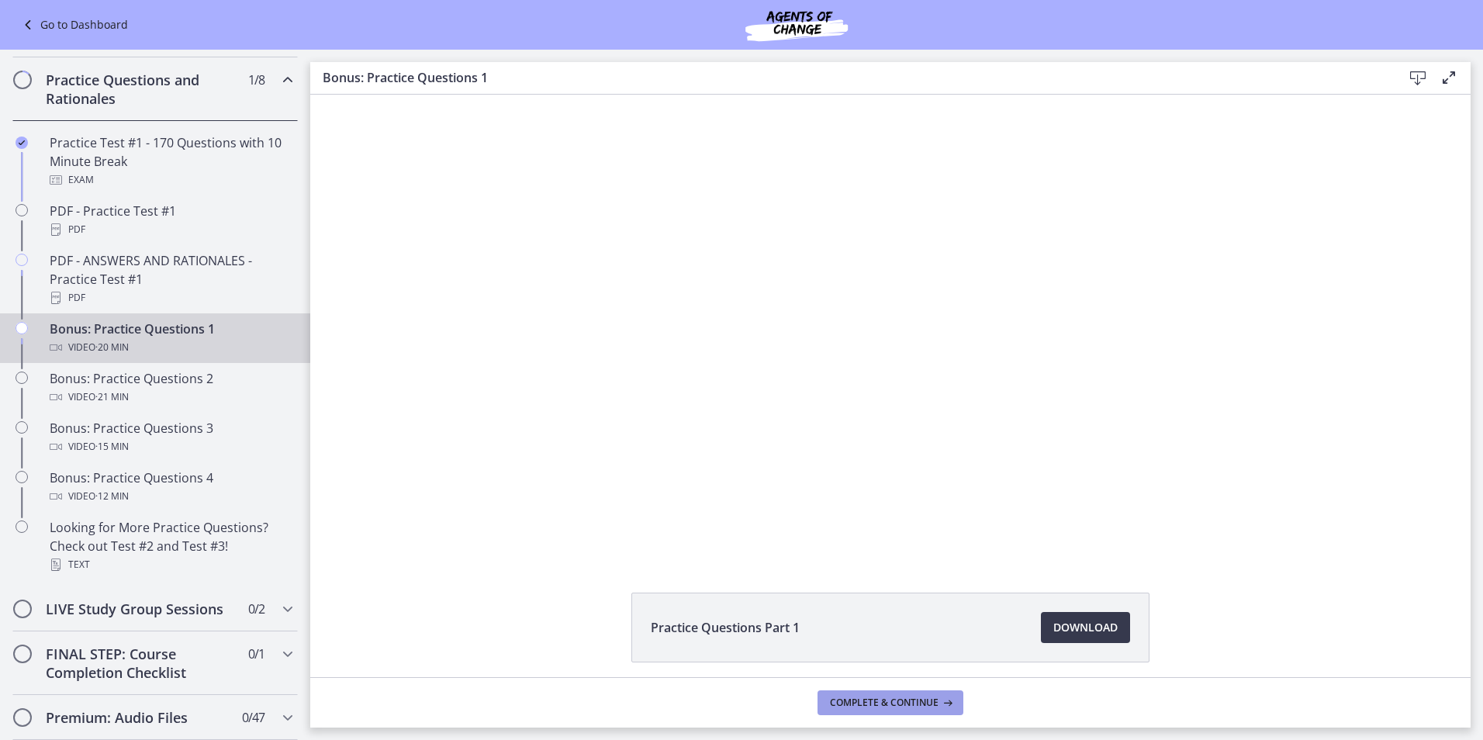
click at [861, 697] on span "Complete & continue" at bounding box center [884, 702] width 109 height 12
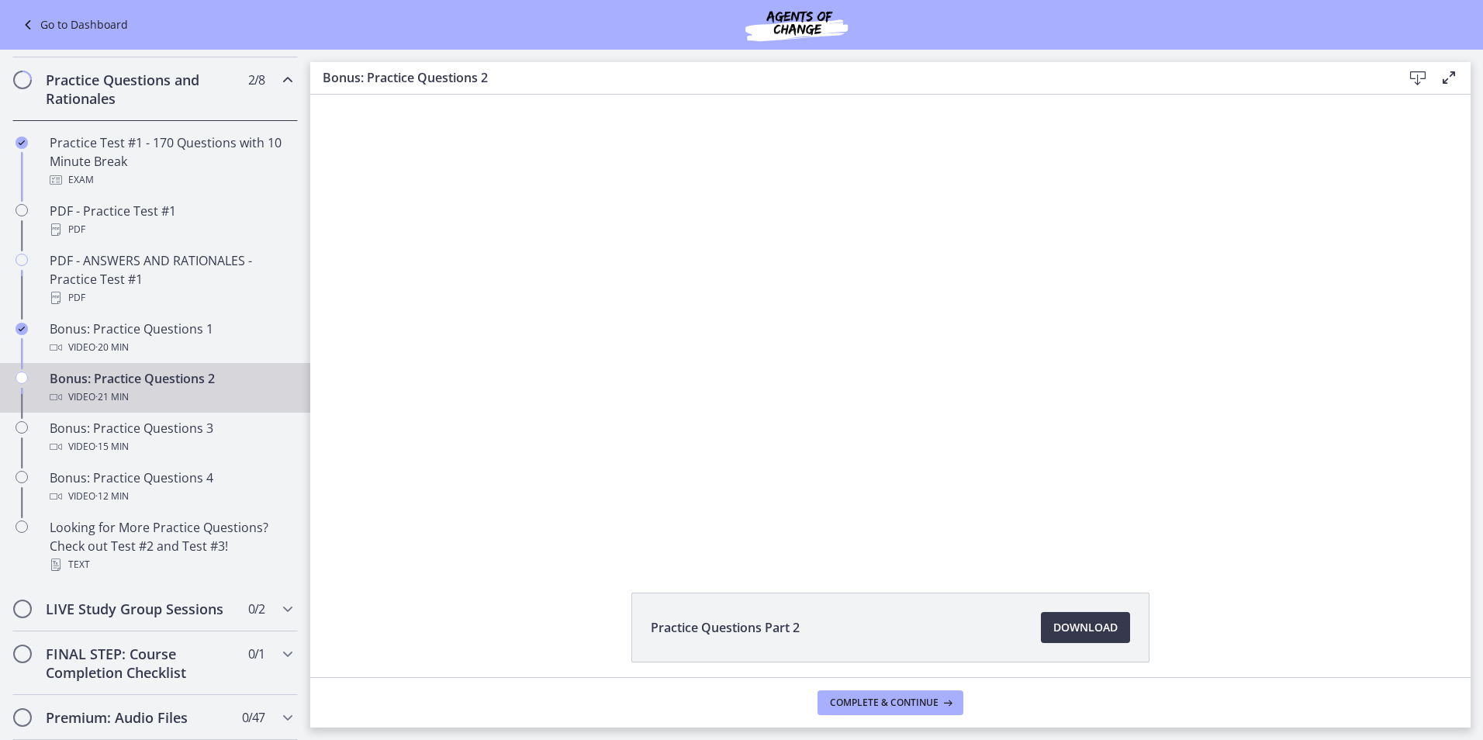
click at [851, 387] on div at bounding box center [890, 326] width 822 height 462
click at [1096, 631] on span "Download Opens in a new window" at bounding box center [1085, 627] width 64 height 19
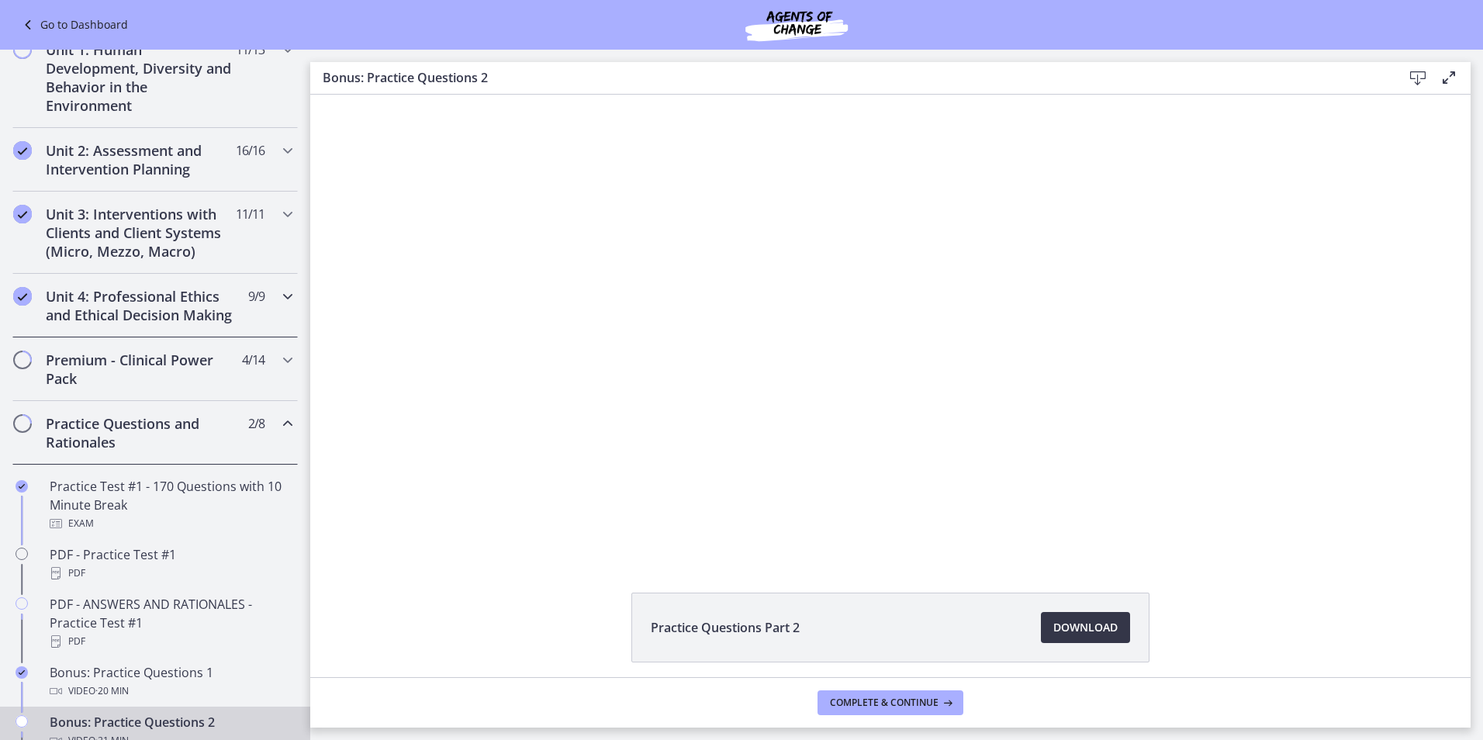
scroll to position [348, 0]
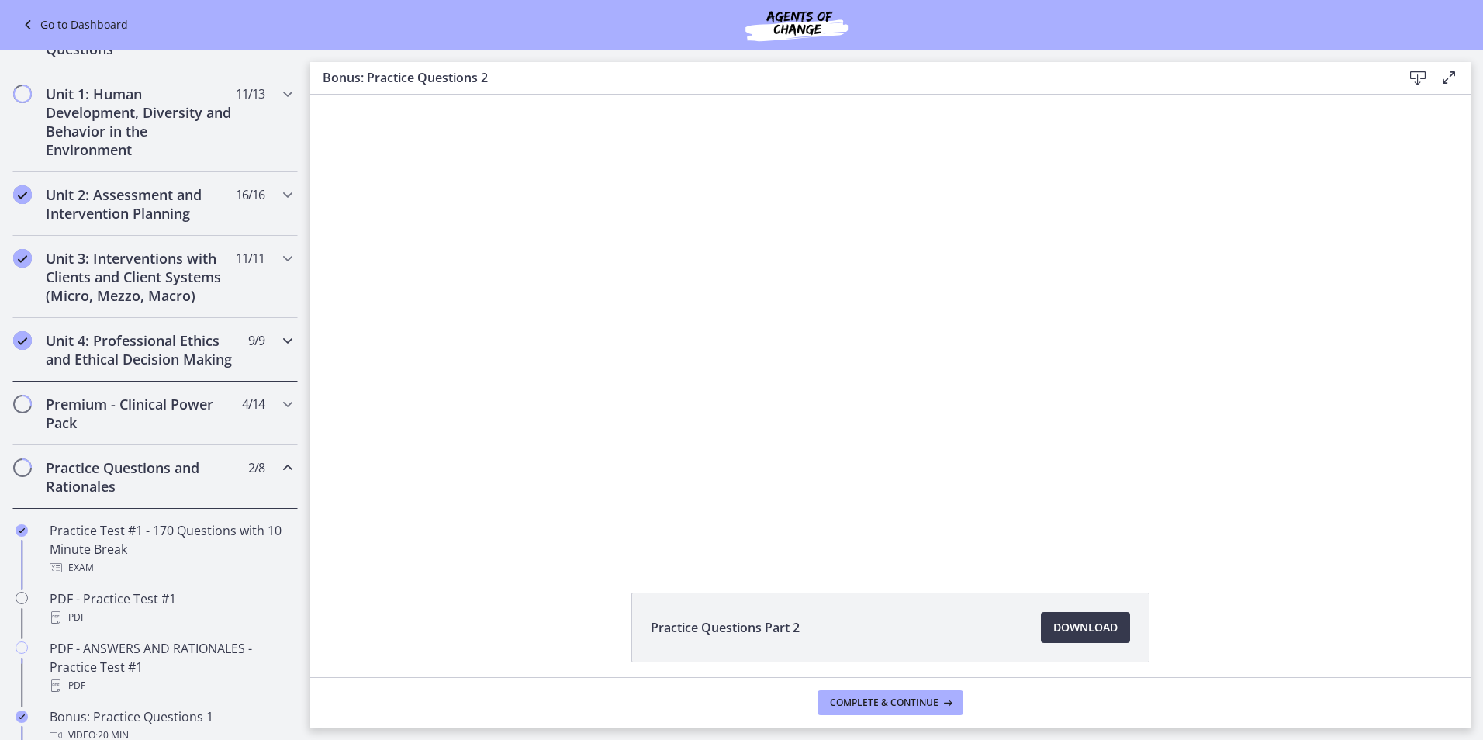
click at [251, 350] on div "Unit 4: Professional Ethics and Ethical Decision Making 9 / 9 Completed" at bounding box center [154, 350] width 285 height 64
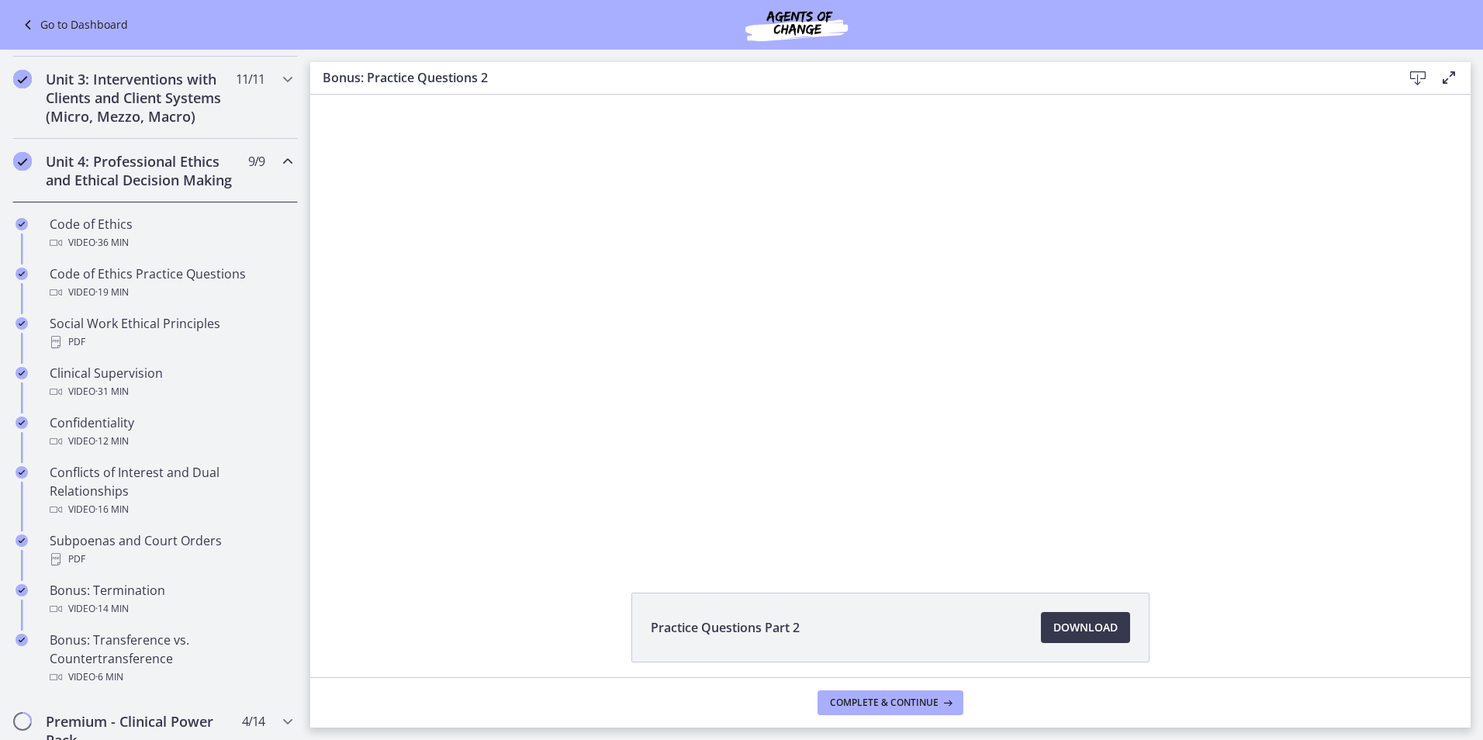
scroll to position [581, 0]
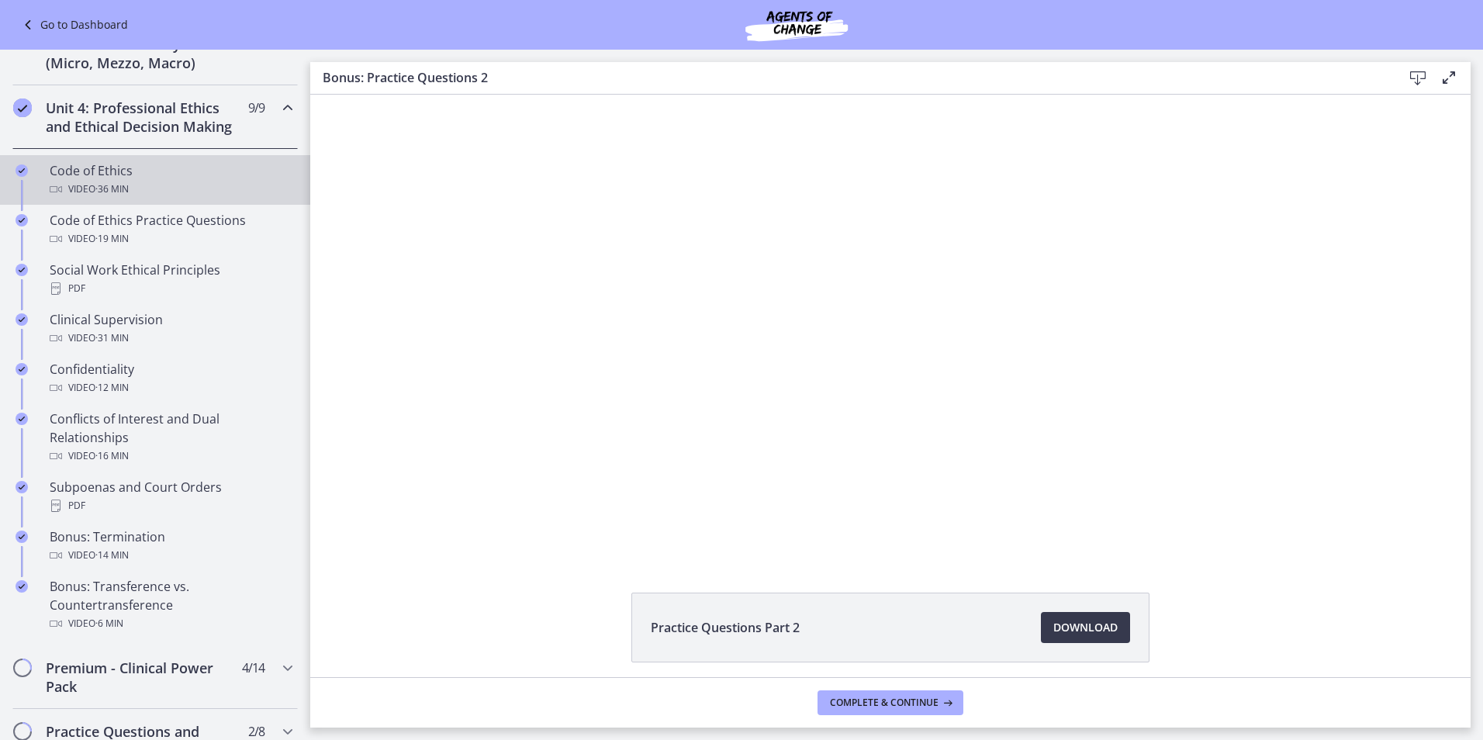
click at [198, 198] on div "Video · 36 min" at bounding box center [171, 189] width 242 height 19
click at [752, 355] on div at bounding box center [890, 326] width 740 height 462
click at [1097, 630] on span "Download Opens in a new window" at bounding box center [1085, 627] width 64 height 19
